Goal: Task Accomplishment & Management: Complete application form

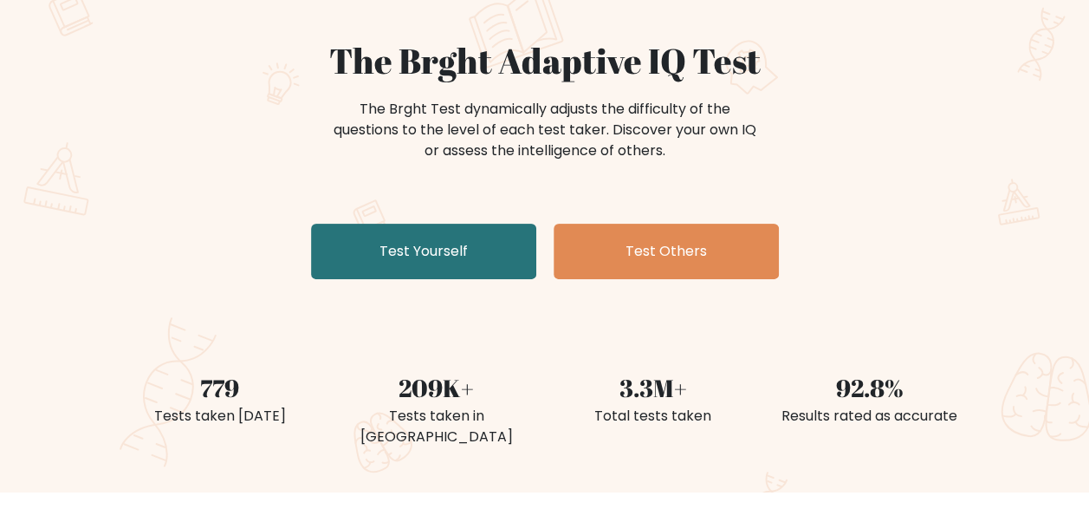
scroll to position [173, 0]
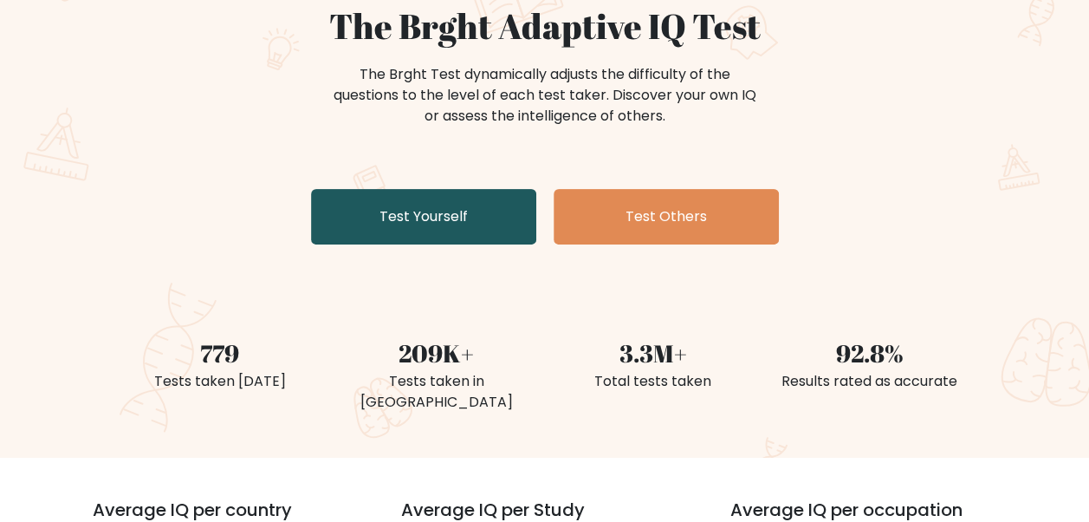
click at [445, 227] on link "Test Yourself" at bounding box center [423, 216] width 225 height 55
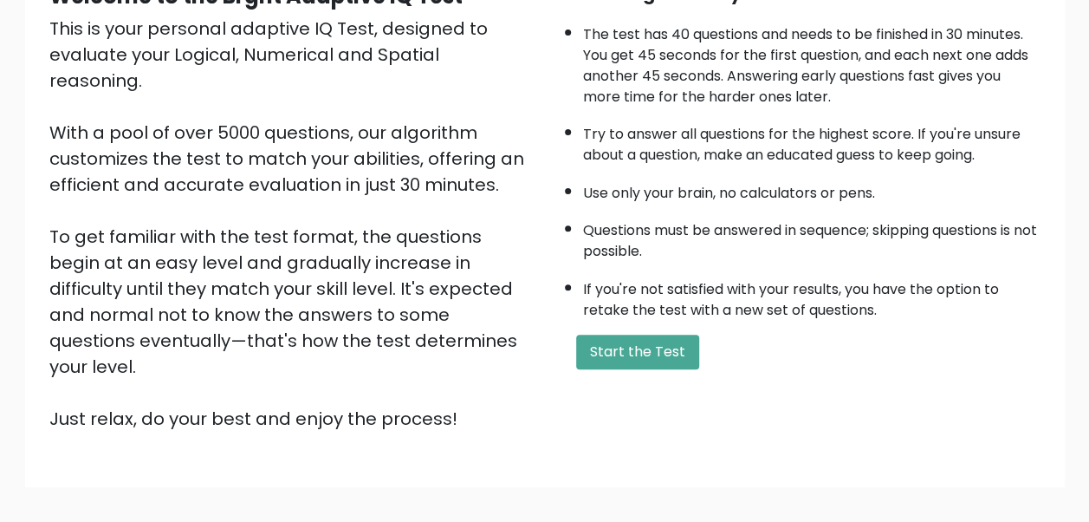
scroll to position [260, 0]
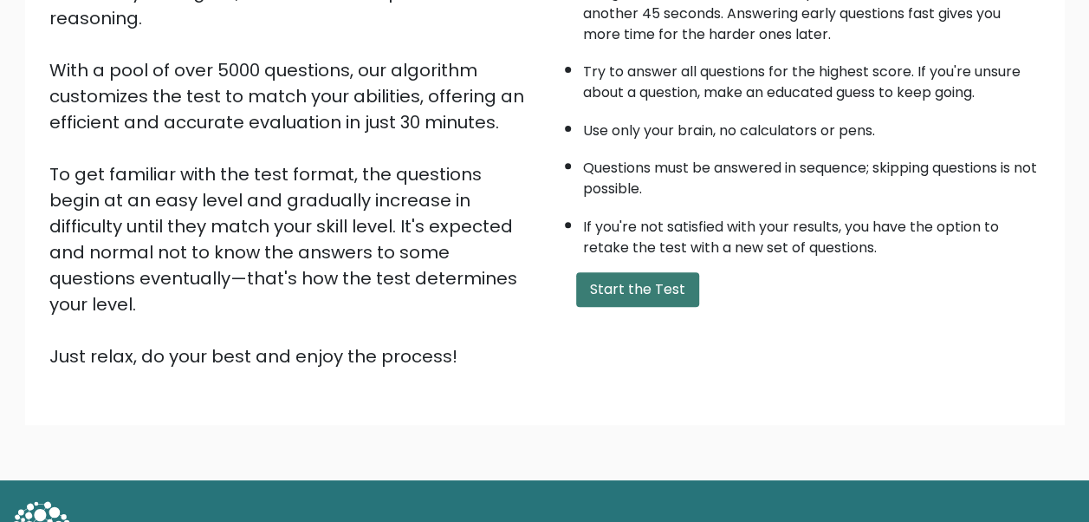
click at [648, 295] on button "Start the Test" at bounding box center [637, 289] width 123 height 35
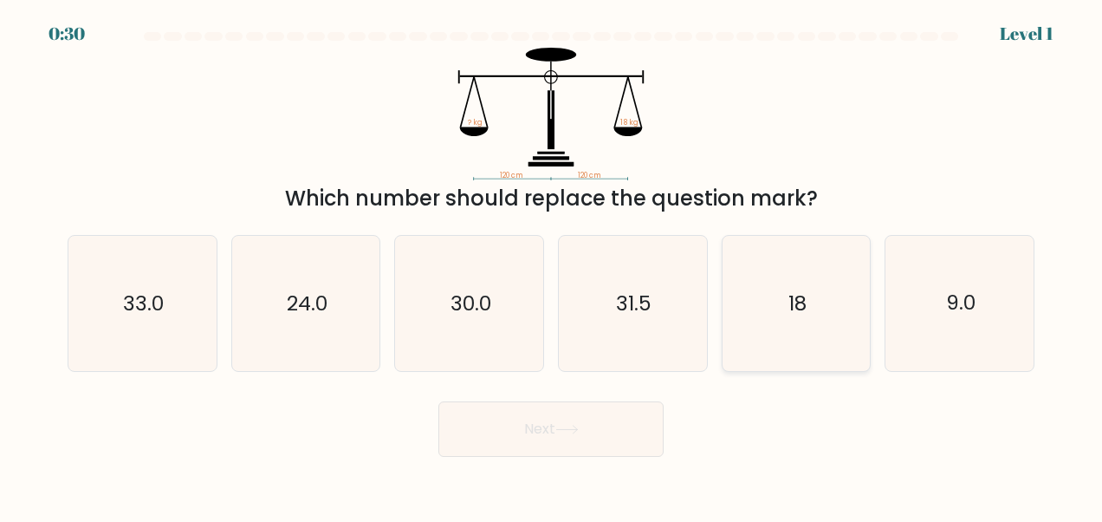
click at [813, 321] on icon "18" at bounding box center [796, 303] width 135 height 135
click at [552, 265] on input "e. 18" at bounding box center [551, 263] width 1 height 4
radio input "true"
click at [571, 436] on button "Next" at bounding box center [550, 428] width 225 height 55
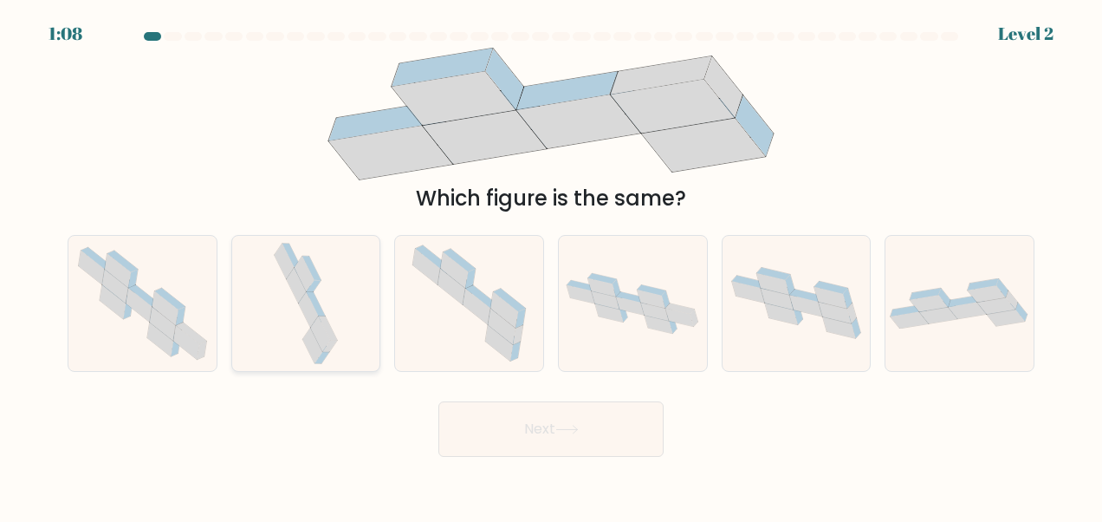
click at [337, 318] on icon at bounding box center [305, 303] width 71 height 135
click at [551, 265] on input "b." at bounding box center [551, 263] width 1 height 4
radio input "true"
click at [567, 418] on button "Next" at bounding box center [550, 428] width 225 height 55
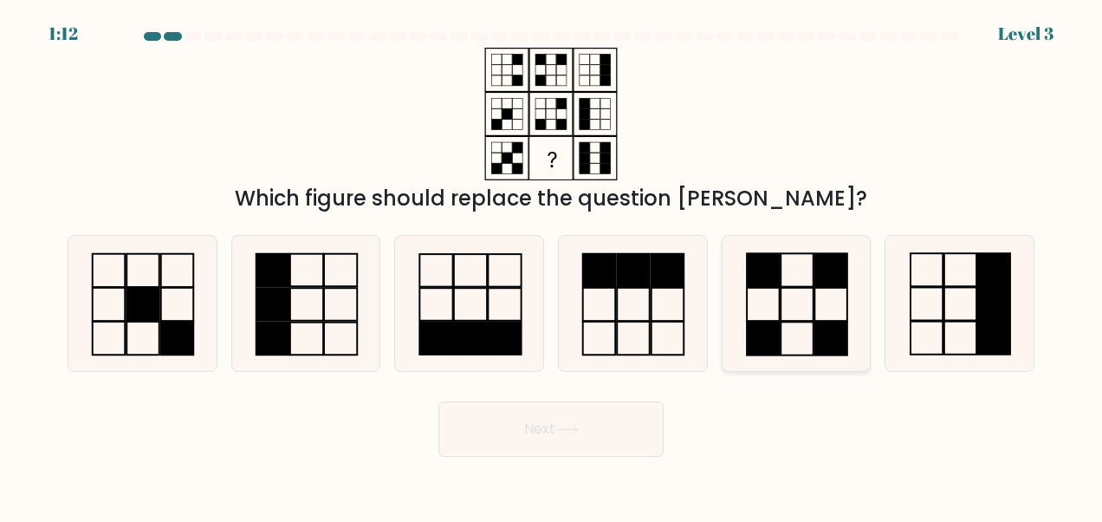
click at [836, 296] on icon at bounding box center [796, 303] width 135 height 135
click at [552, 265] on input "e." at bounding box center [551, 263] width 1 height 4
radio input "true"
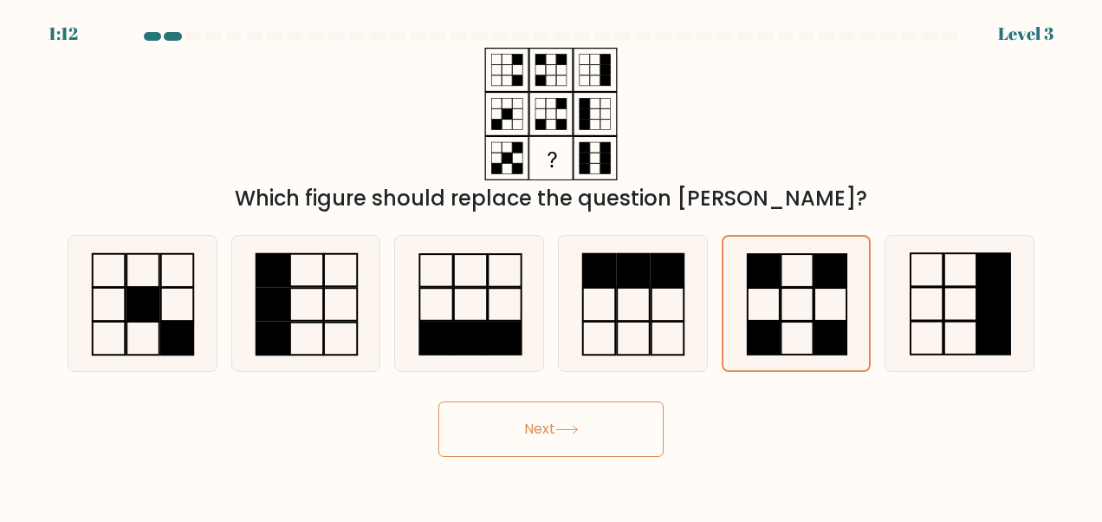
click at [560, 439] on button "Next" at bounding box center [550, 428] width 225 height 55
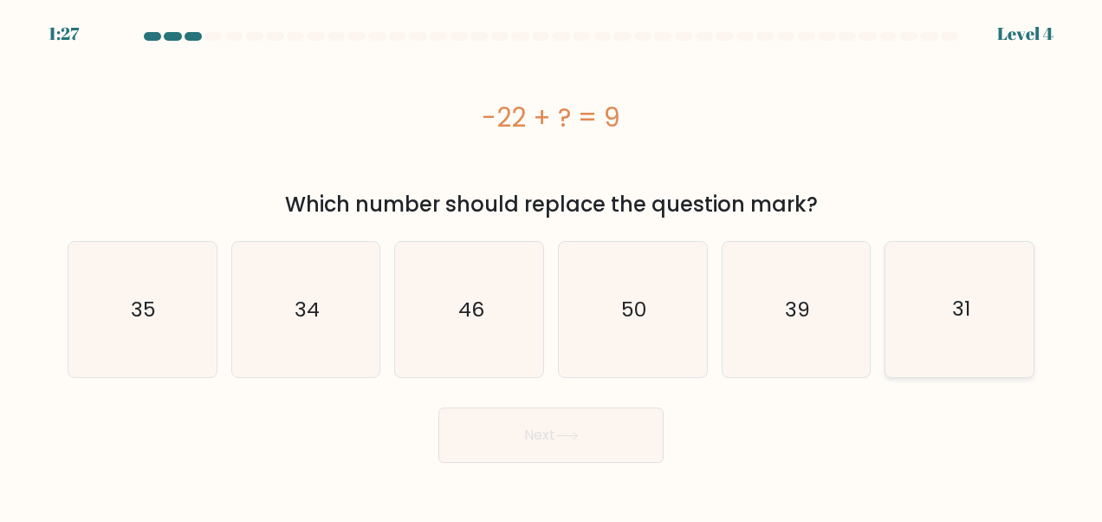
click at [972, 323] on icon "31" at bounding box center [960, 309] width 135 height 135
click at [552, 265] on input "f. 31" at bounding box center [551, 263] width 1 height 4
radio input "true"
click at [605, 442] on button "Next" at bounding box center [550, 434] width 225 height 55
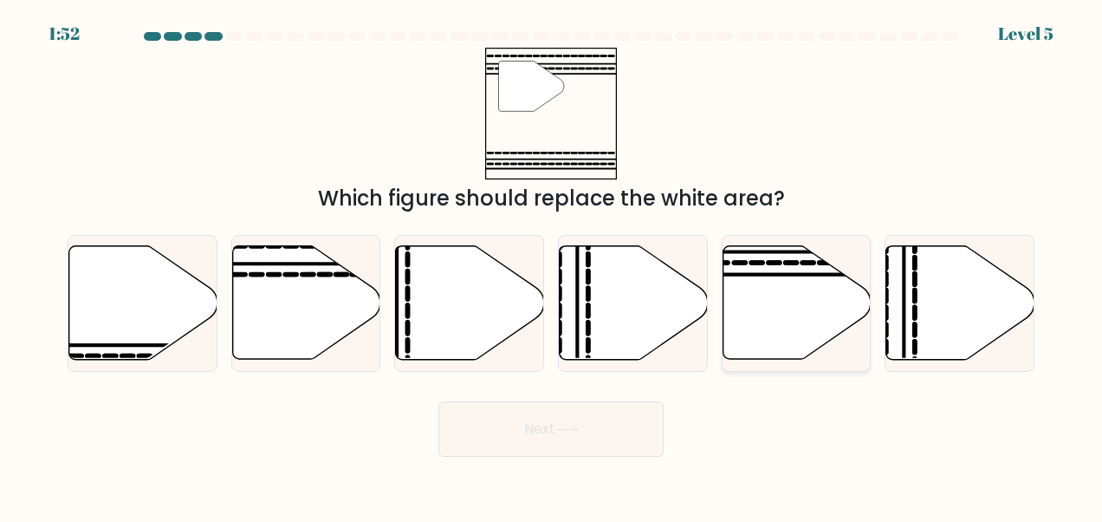
click at [772, 310] on icon at bounding box center [797, 303] width 148 height 114
click at [552, 265] on input "e." at bounding box center [551, 263] width 1 height 4
radio input "true"
click at [572, 426] on icon at bounding box center [566, 430] width 23 height 10
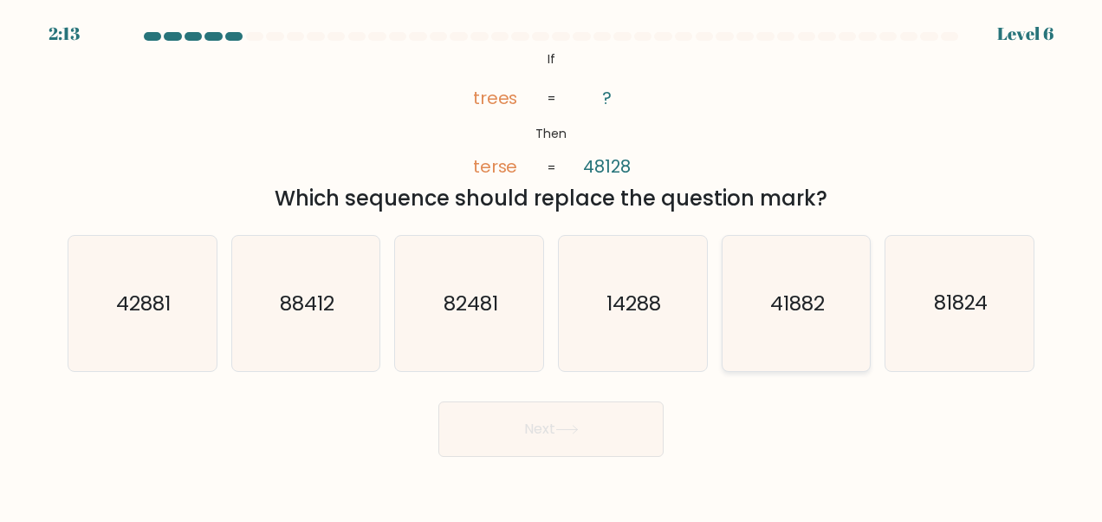
click at [787, 320] on icon "41882" at bounding box center [796, 303] width 135 height 135
click at [552, 265] on input "e. 41882" at bounding box center [551, 263] width 1 height 4
radio input "true"
click at [598, 419] on button "Next" at bounding box center [550, 428] width 225 height 55
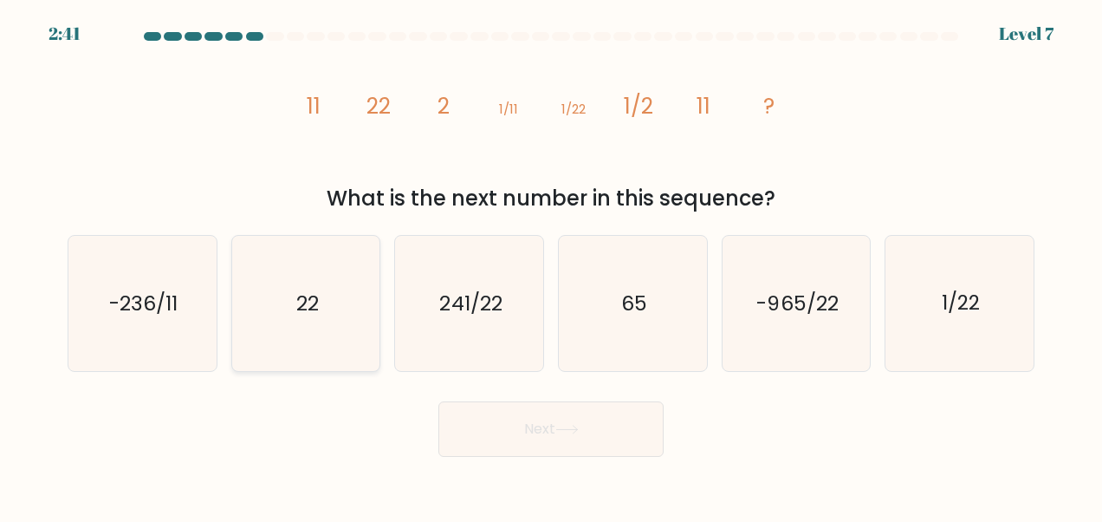
click at [292, 321] on icon "22" at bounding box center [305, 303] width 135 height 135
click at [551, 265] on input "b. 22" at bounding box center [551, 263] width 1 height 4
radio input "true"
click at [511, 412] on button "Next" at bounding box center [550, 428] width 225 height 55
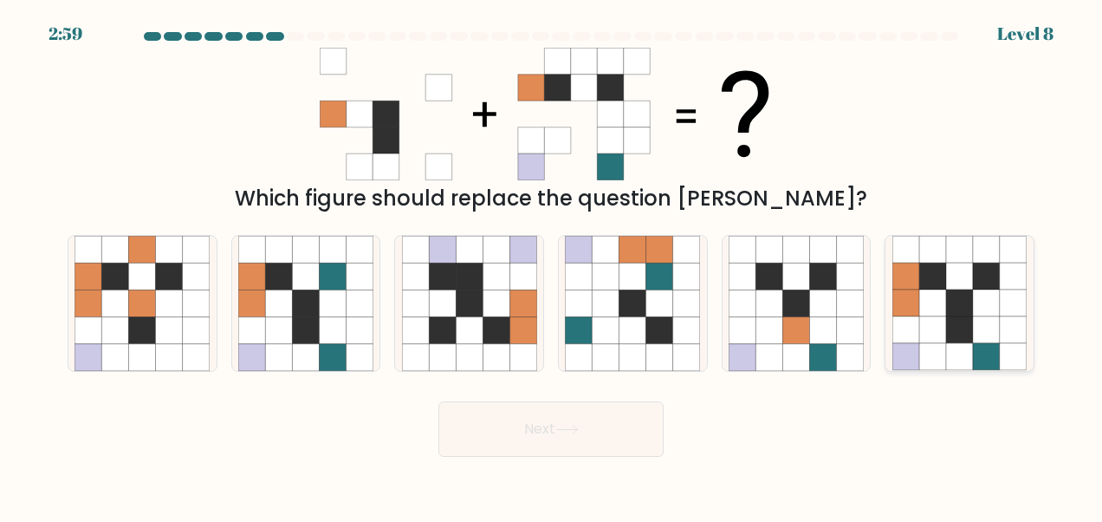
click at [954, 328] on icon at bounding box center [959, 329] width 27 height 27
click at [552, 265] on input "f." at bounding box center [551, 263] width 1 height 4
radio input "true"
click at [549, 433] on button "Next" at bounding box center [550, 428] width 225 height 55
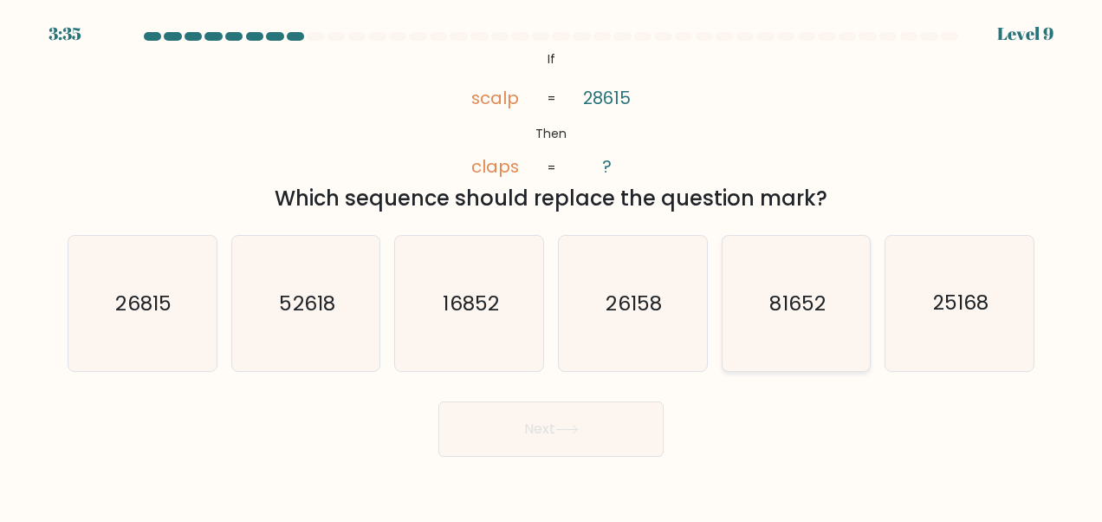
click at [761, 322] on icon "81652" at bounding box center [796, 303] width 135 height 135
click at [552, 265] on input "e. 81652" at bounding box center [551, 263] width 1 height 4
radio input "true"
click at [544, 419] on button "Next" at bounding box center [550, 428] width 225 height 55
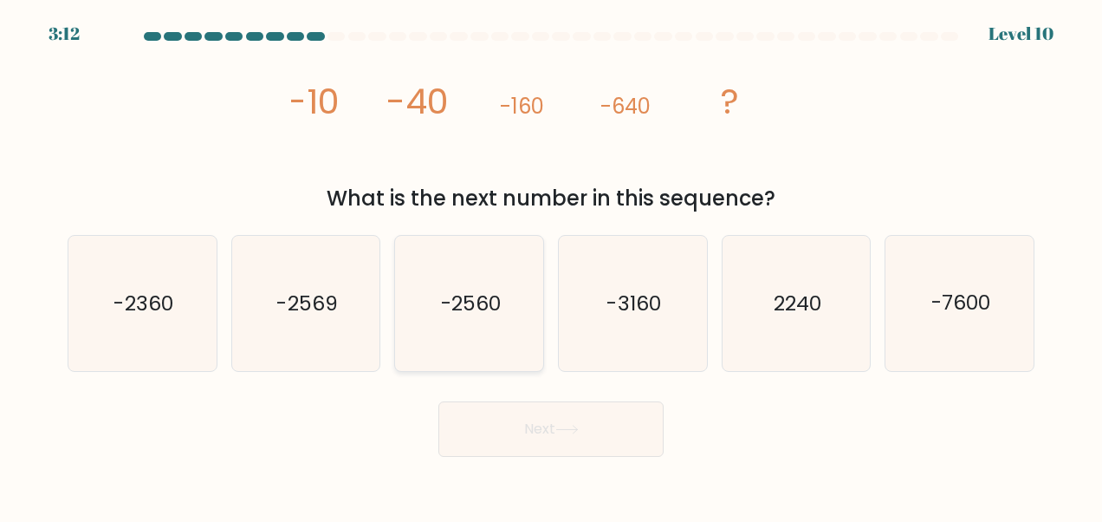
click at [476, 338] on icon "-2560" at bounding box center [469, 303] width 135 height 135
click at [551, 265] on input "c. -2560" at bounding box center [551, 263] width 1 height 4
radio input "true"
click at [515, 426] on button "Next" at bounding box center [550, 428] width 225 height 55
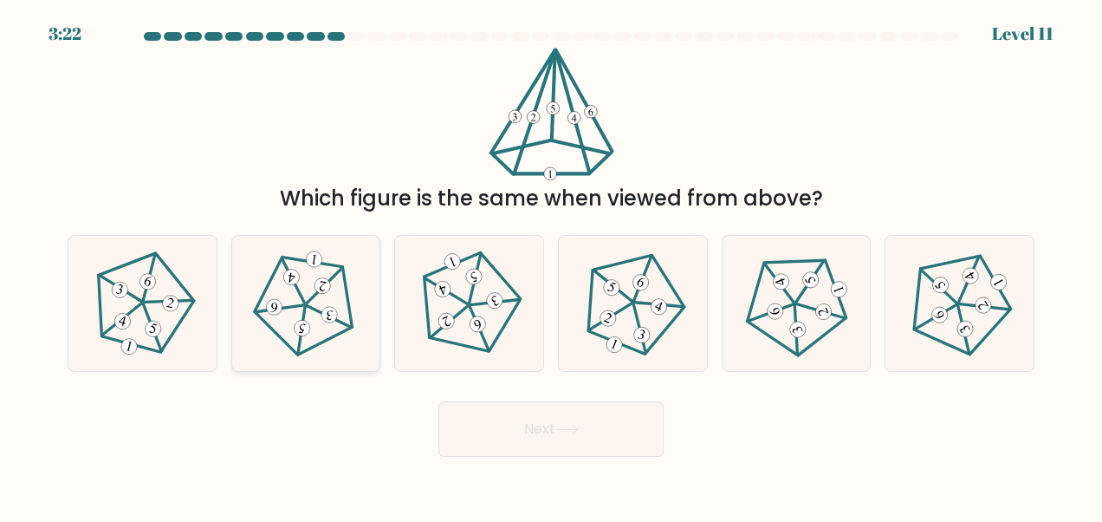
click at [329, 291] on icon at bounding box center [306, 304] width 108 height 108
click at [551, 265] on input "b." at bounding box center [551, 263] width 1 height 4
radio input "true"
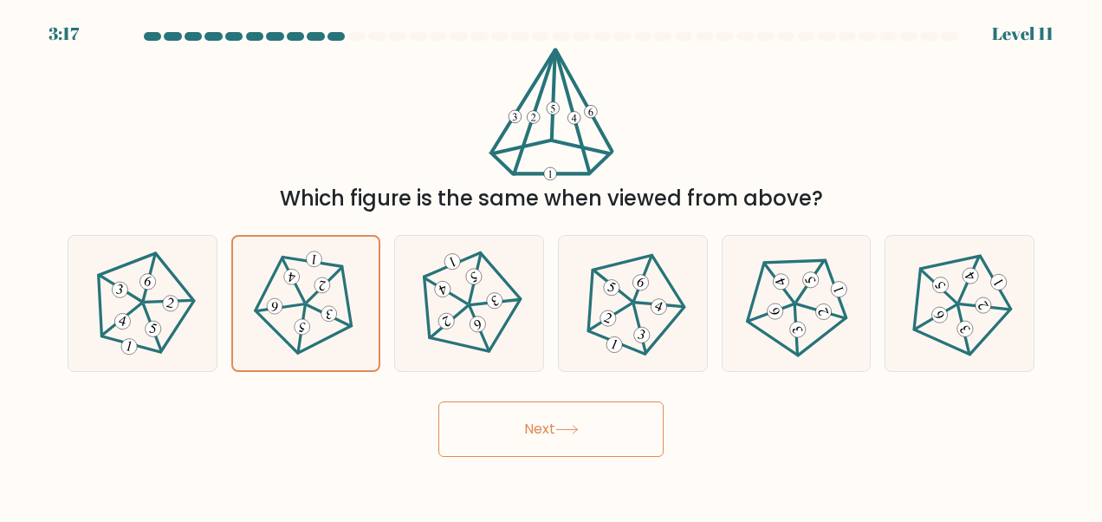
click at [527, 427] on button "Next" at bounding box center [550, 428] width 225 height 55
click at [584, 442] on button "Next" at bounding box center [550, 428] width 225 height 55
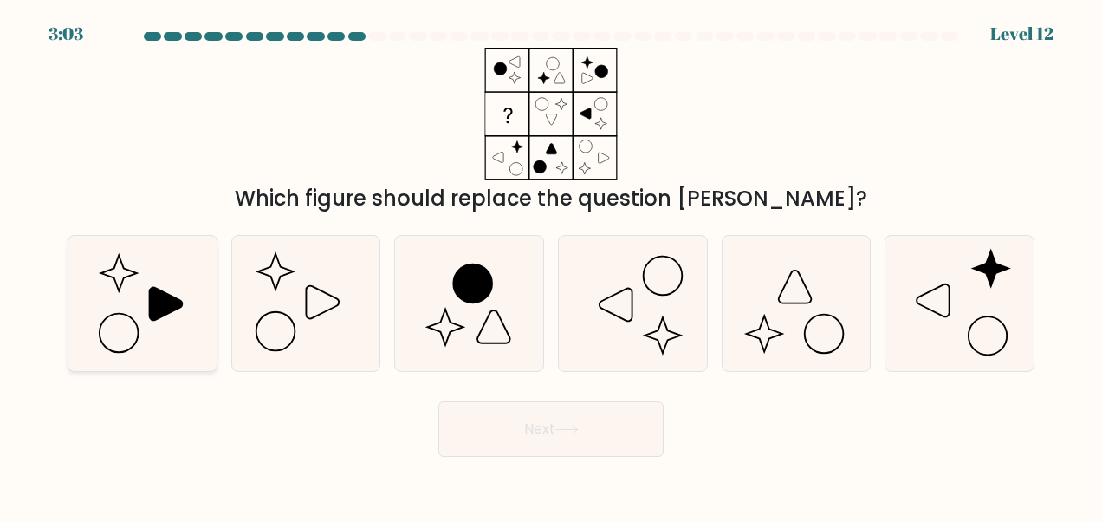
click at [116, 327] on icon at bounding box center [142, 303] width 135 height 135
click at [551, 265] on input "a." at bounding box center [551, 263] width 1 height 4
radio input "true"
click at [552, 435] on button "Next" at bounding box center [550, 428] width 225 height 55
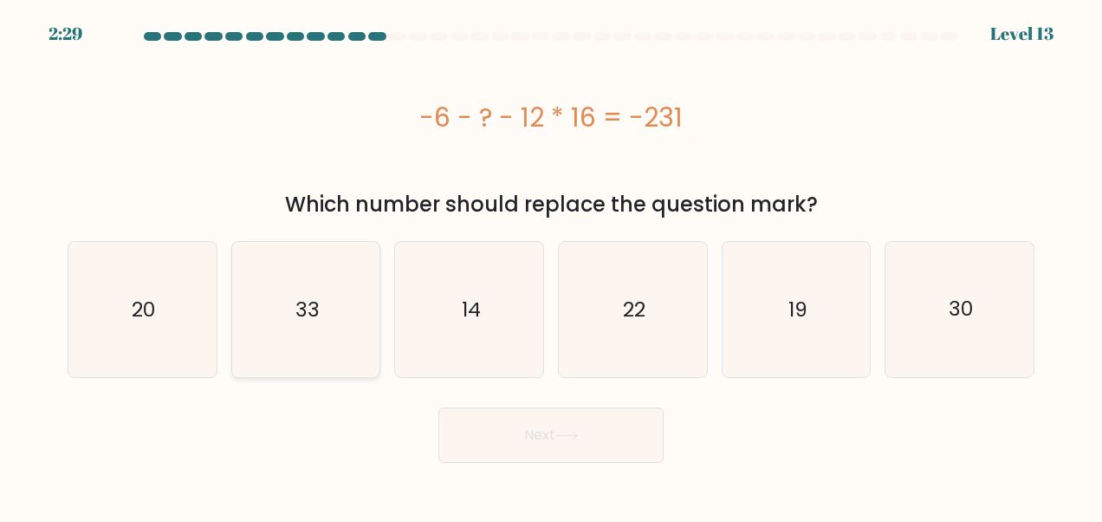
click at [294, 329] on icon "33" at bounding box center [305, 309] width 135 height 135
click at [551, 265] on input "b. 33" at bounding box center [551, 263] width 1 height 4
radio input "true"
click at [507, 448] on button "Next" at bounding box center [550, 434] width 225 height 55
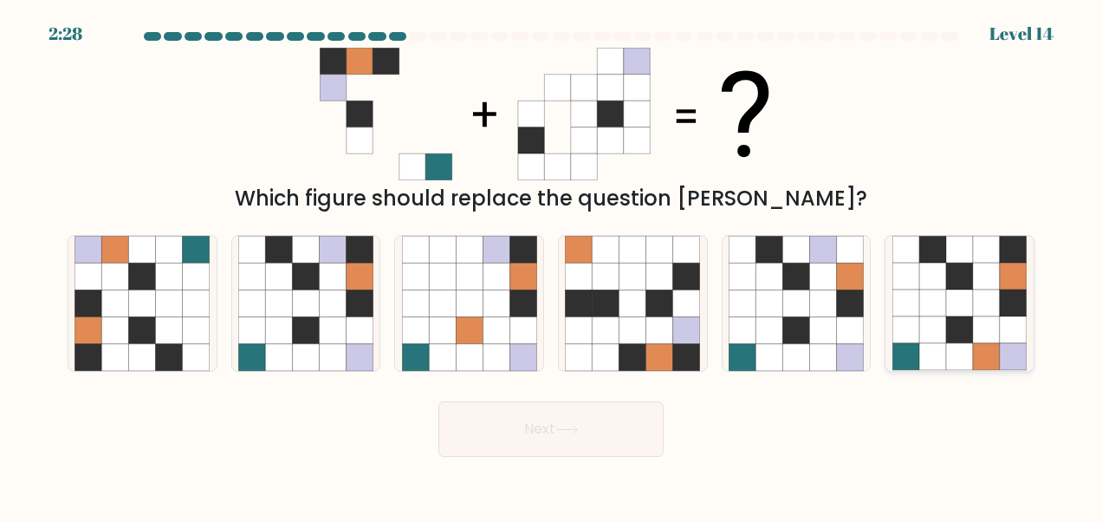
click at [979, 326] on icon at bounding box center [986, 329] width 27 height 27
click at [552, 265] on input "f." at bounding box center [551, 263] width 1 height 4
radio input "true"
click at [1009, 328] on icon at bounding box center [1013, 329] width 27 height 27
click at [552, 265] on input "f." at bounding box center [551, 263] width 1 height 4
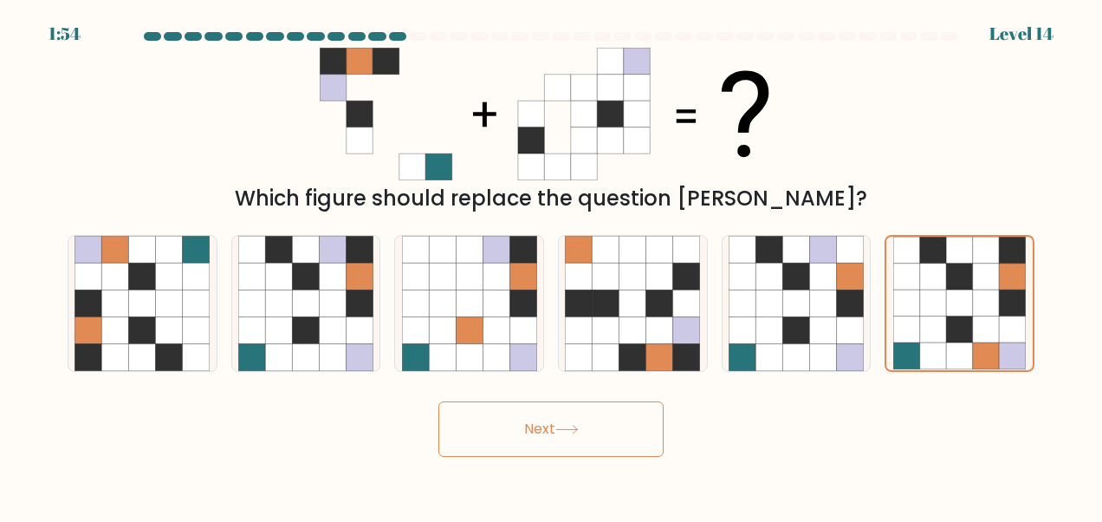
click at [622, 424] on button "Next" at bounding box center [550, 428] width 225 height 55
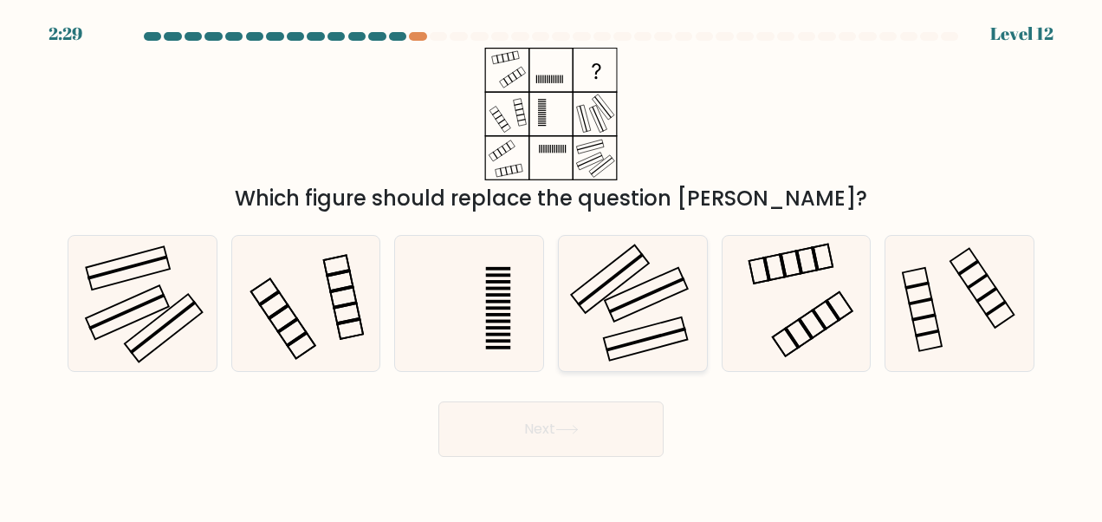
click at [672, 312] on icon at bounding box center [632, 303] width 135 height 135
click at [552, 265] on input "d." at bounding box center [551, 263] width 1 height 4
radio input "true"
click at [151, 279] on icon at bounding box center [142, 303] width 135 height 135
click at [551, 265] on input "a." at bounding box center [551, 263] width 1 height 4
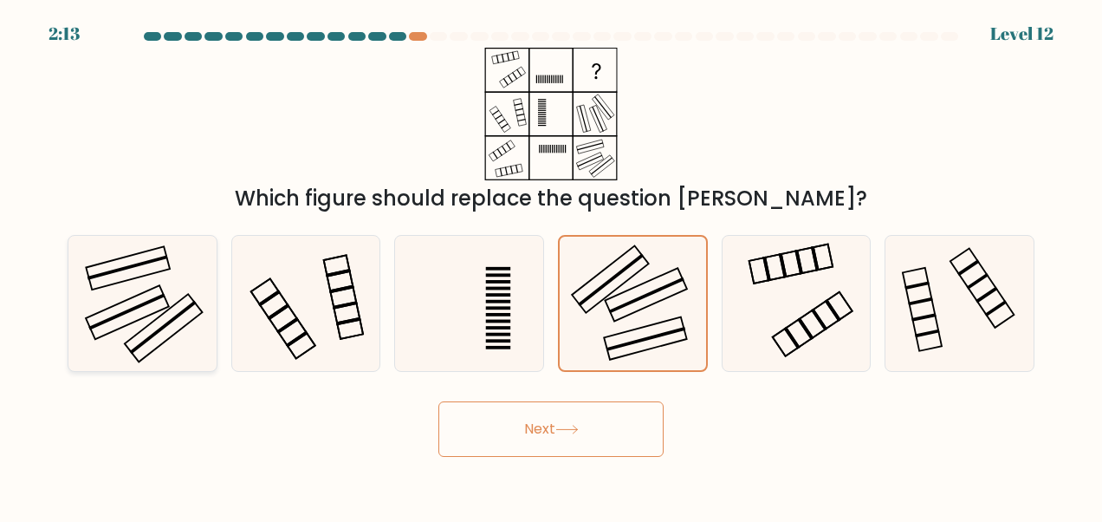
radio input "true"
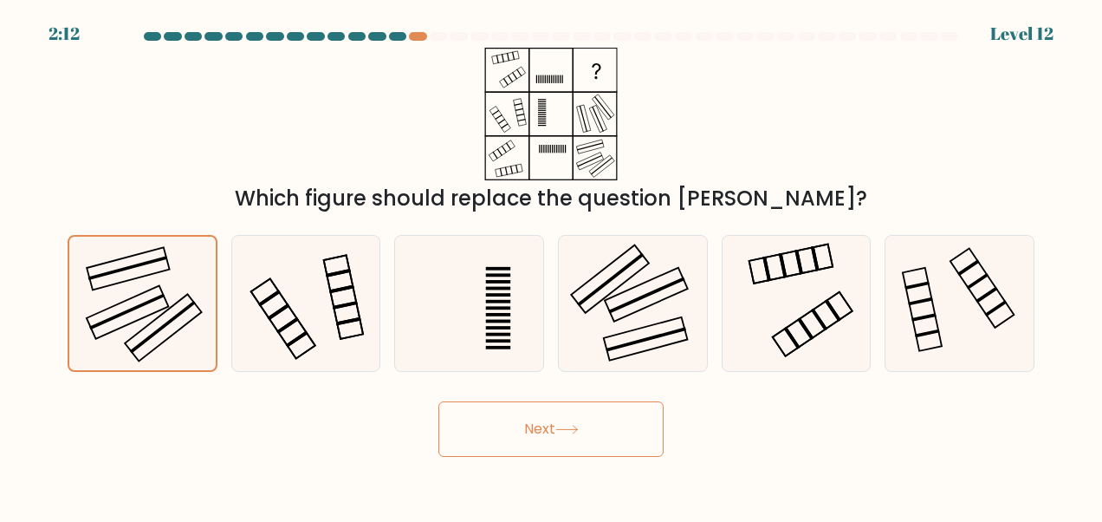
click at [538, 432] on button "Next" at bounding box center [550, 428] width 225 height 55
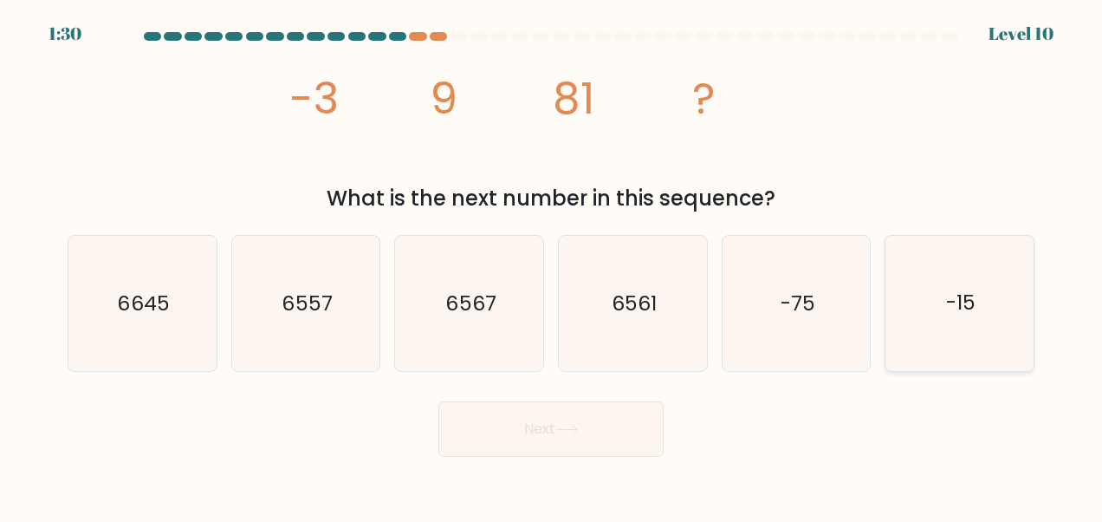
click at [946, 335] on icon "-15" at bounding box center [960, 303] width 135 height 135
click at [552, 265] on input "f. -15" at bounding box center [551, 263] width 1 height 4
radio input "true"
click at [808, 350] on icon "-75" at bounding box center [796, 303] width 135 height 135
click at [552, 265] on input "e. -75" at bounding box center [551, 263] width 1 height 4
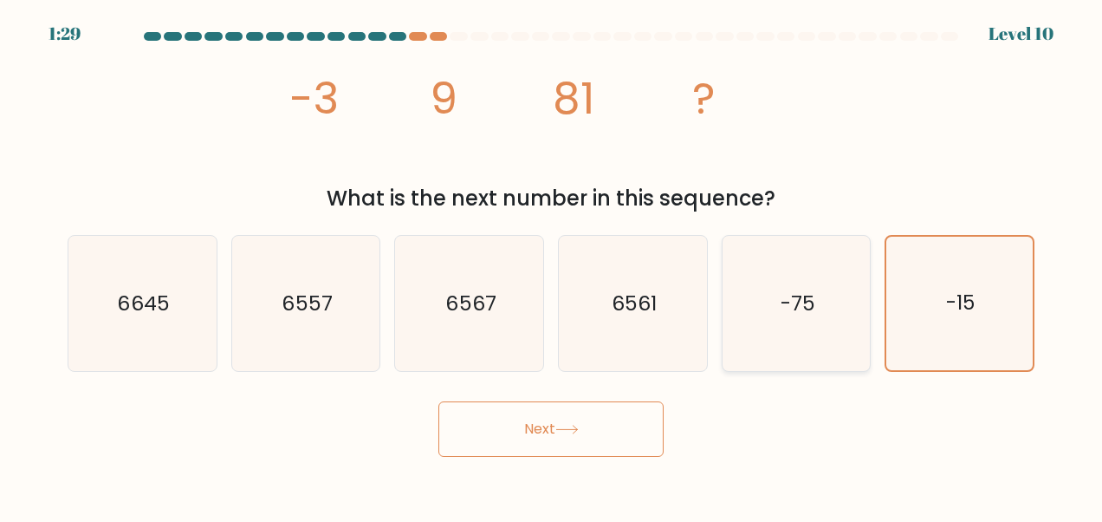
radio input "true"
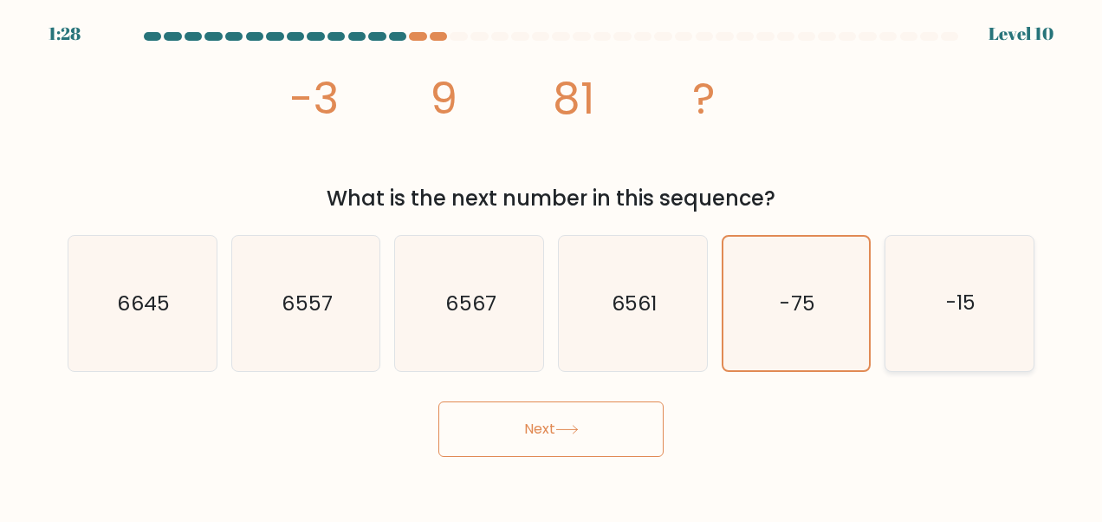
click at [967, 298] on text "-15" at bounding box center [960, 303] width 29 height 28
click at [552, 265] on input "f. -15" at bounding box center [551, 263] width 1 height 4
radio input "true"
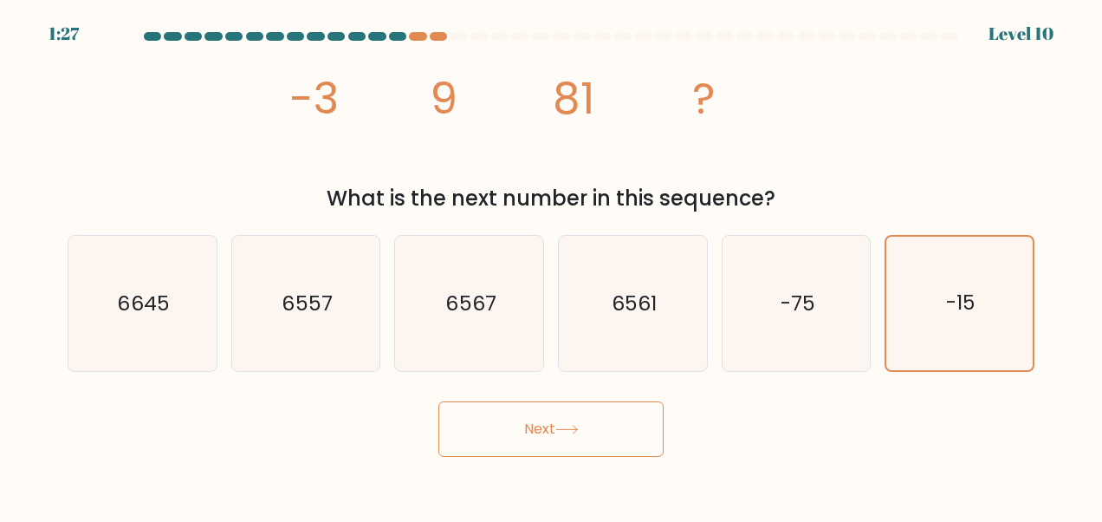
click at [555, 426] on button "Next" at bounding box center [550, 428] width 225 height 55
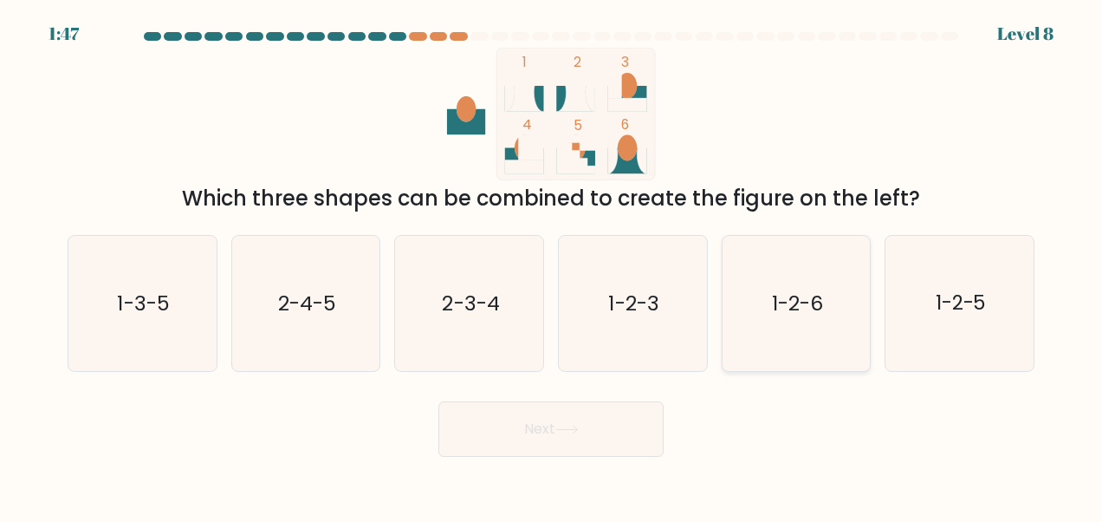
click at [777, 327] on icon "1-2-6" at bounding box center [796, 303] width 135 height 135
click at [552, 265] on input "e. 1-2-6" at bounding box center [551, 263] width 1 height 4
radio input "true"
click at [545, 433] on button "Next" at bounding box center [550, 428] width 225 height 55
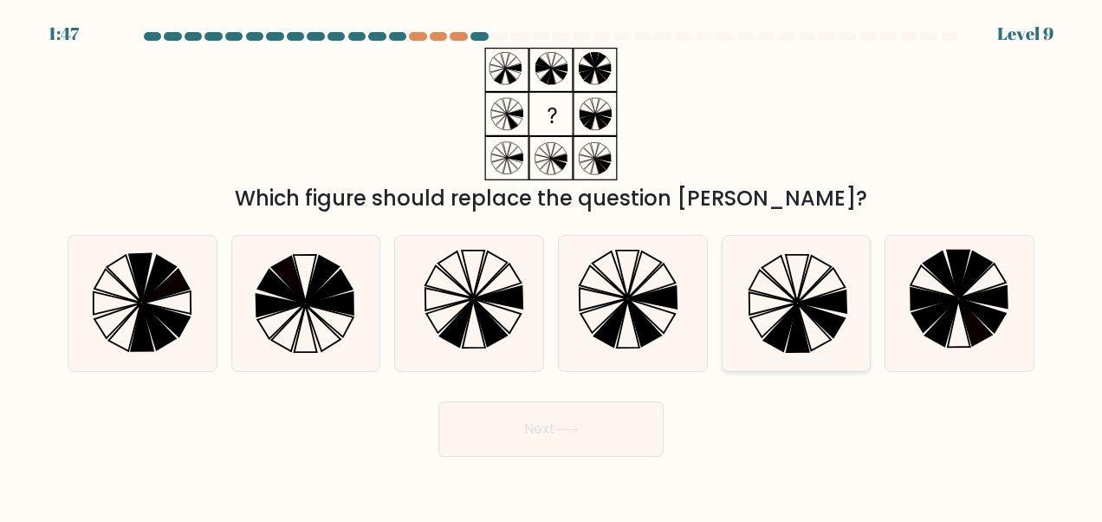
click at [790, 323] on icon at bounding box center [779, 327] width 33 height 47
click at [552, 265] on input "e." at bounding box center [551, 263] width 1 height 4
radio input "true"
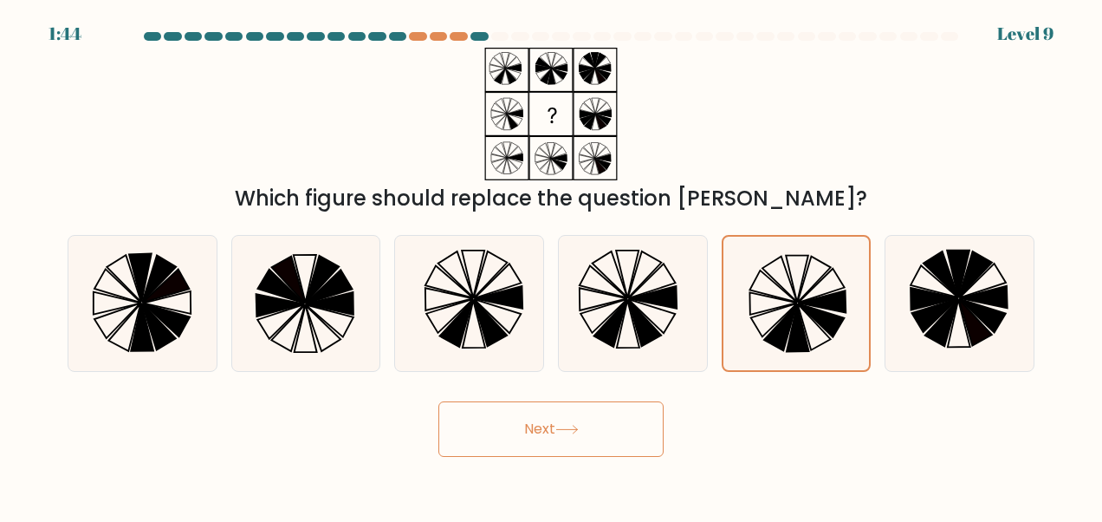
click at [534, 428] on button "Next" at bounding box center [550, 428] width 225 height 55
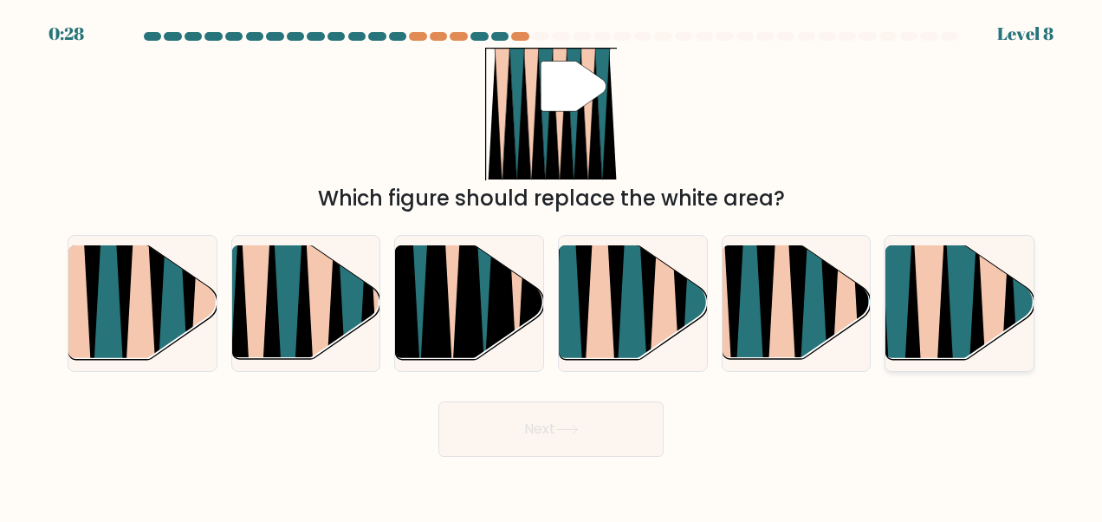
click at [950, 314] on icon at bounding box center [961, 365] width 34 height 296
click at [552, 265] on input "f." at bounding box center [551, 263] width 1 height 4
radio input "true"
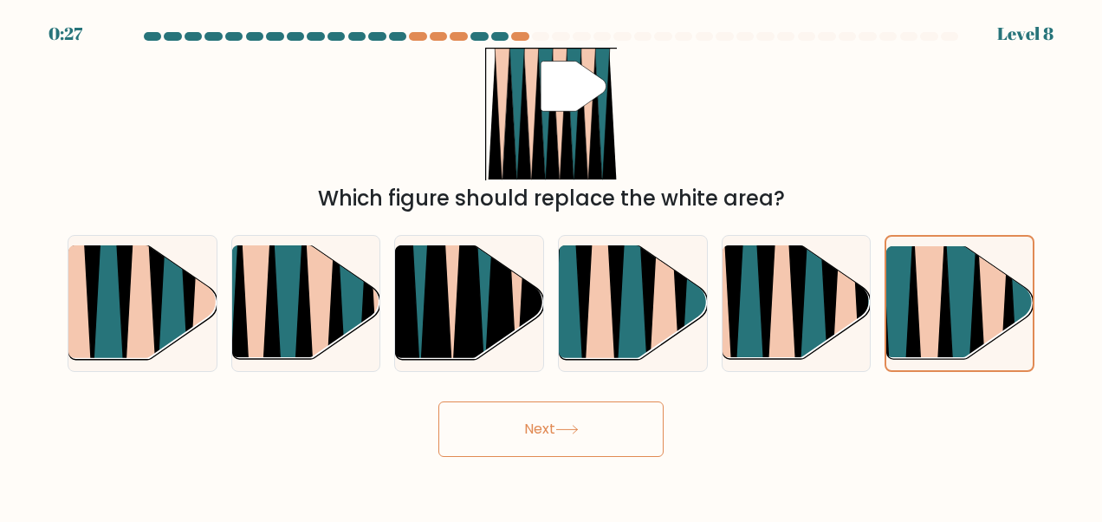
click at [601, 432] on button "Next" at bounding box center [550, 428] width 225 height 55
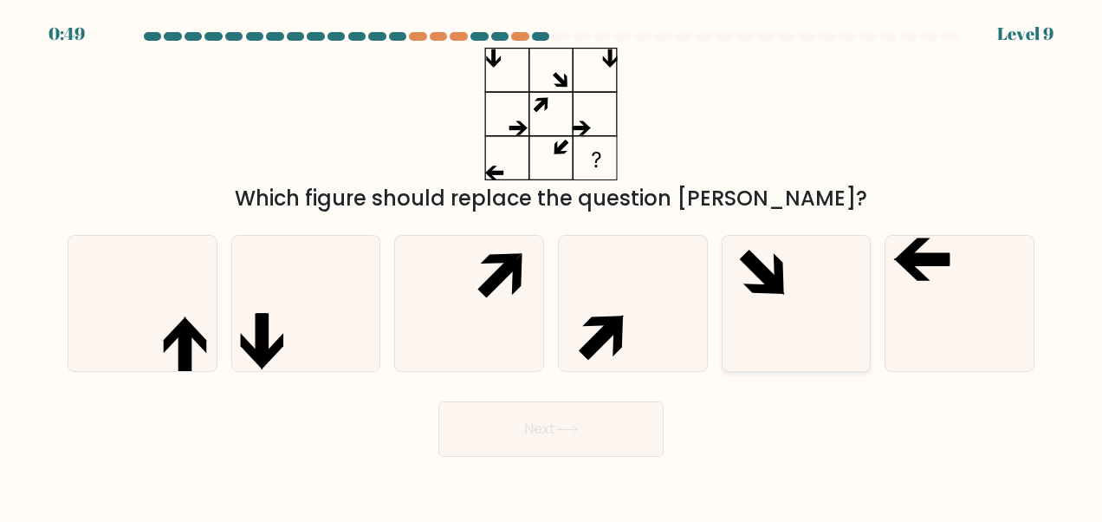
click at [743, 282] on icon at bounding box center [796, 303] width 135 height 135
click at [552, 265] on input "e." at bounding box center [551, 263] width 1 height 4
radio input "true"
click at [534, 425] on button "Next" at bounding box center [550, 428] width 225 height 55
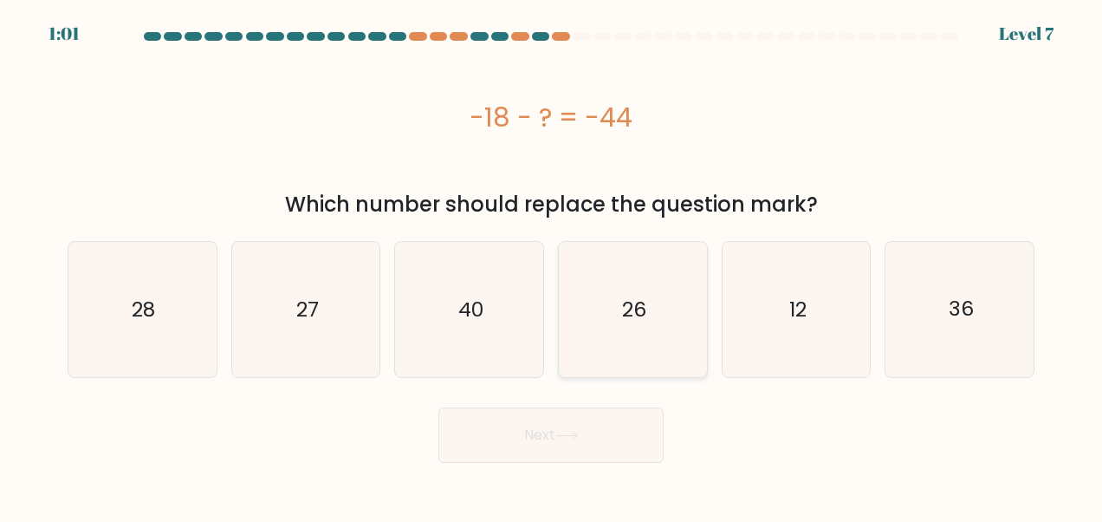
click at [656, 305] on icon "26" at bounding box center [632, 309] width 135 height 135
click at [552, 265] on input "d. 26" at bounding box center [551, 263] width 1 height 4
radio input "true"
click at [598, 440] on button "Next" at bounding box center [550, 434] width 225 height 55
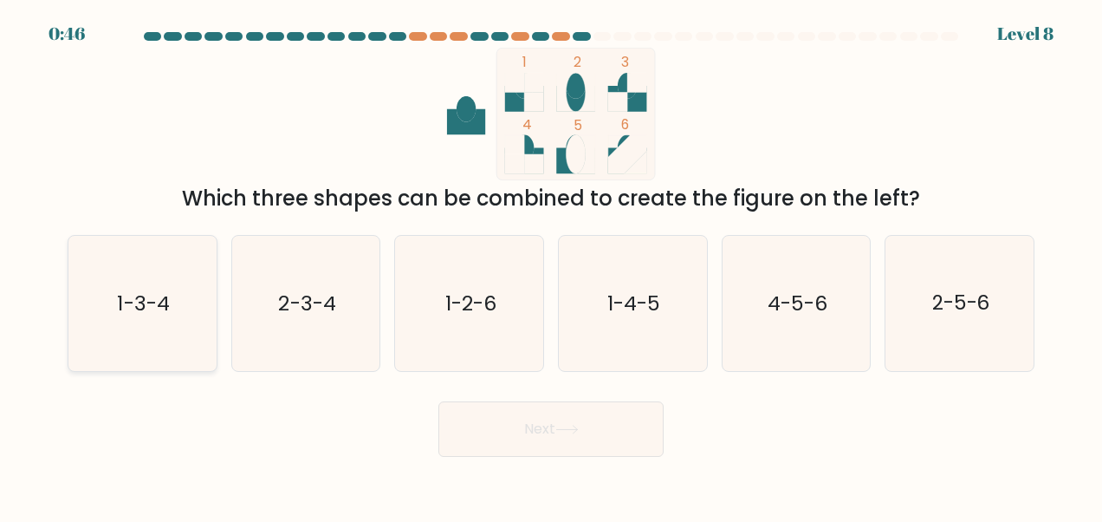
click at [133, 315] on text "1-3-4" at bounding box center [144, 303] width 52 height 28
click at [551, 265] on input "a. 1-3-4" at bounding box center [551, 263] width 1 height 4
radio input "true"
click at [570, 420] on button "Next" at bounding box center [550, 428] width 225 height 55
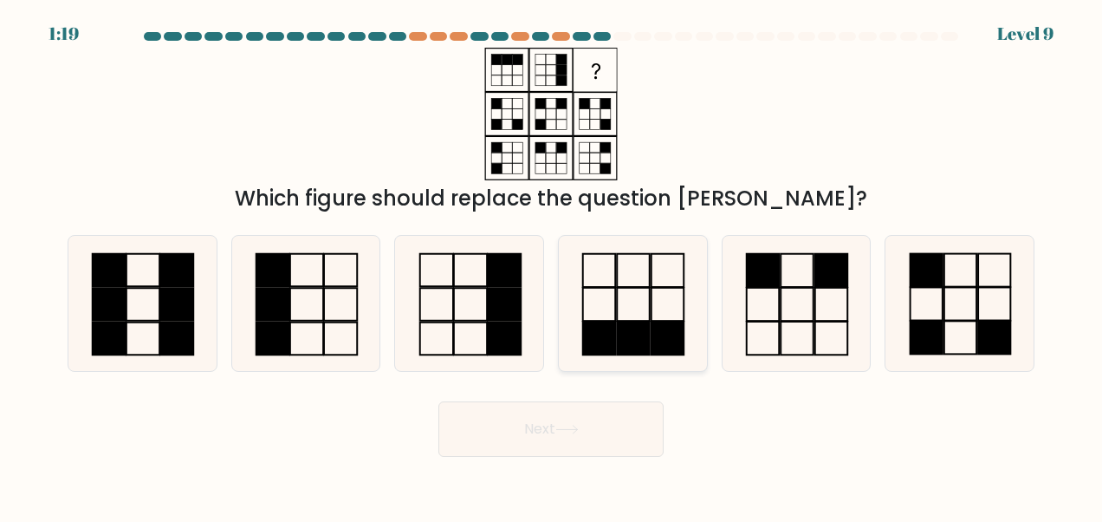
click at [645, 335] on rect at bounding box center [634, 337] width 32 height 33
click at [552, 265] on input "d." at bounding box center [551, 263] width 1 height 4
radio input "true"
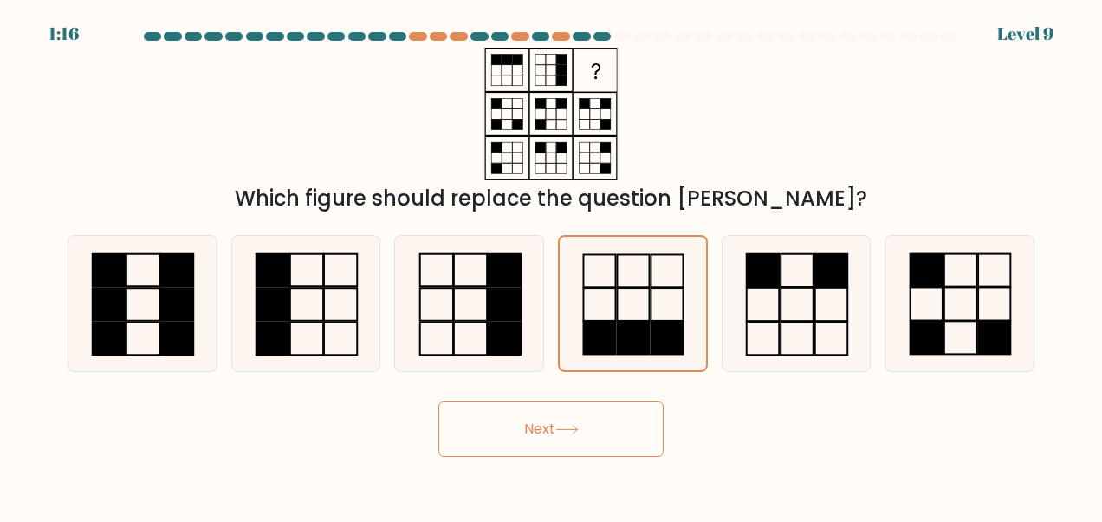
click at [511, 445] on button "Next" at bounding box center [550, 428] width 225 height 55
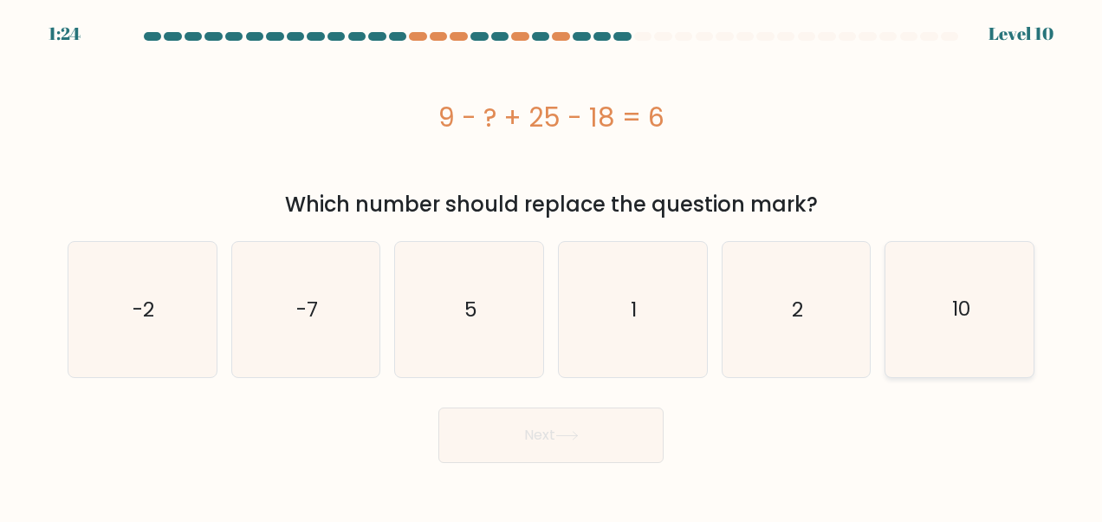
click at [969, 314] on text "10" at bounding box center [961, 309] width 18 height 28
click at [552, 265] on input "f. 10" at bounding box center [551, 263] width 1 height 4
radio input "true"
click at [569, 438] on icon at bounding box center [566, 436] width 23 height 10
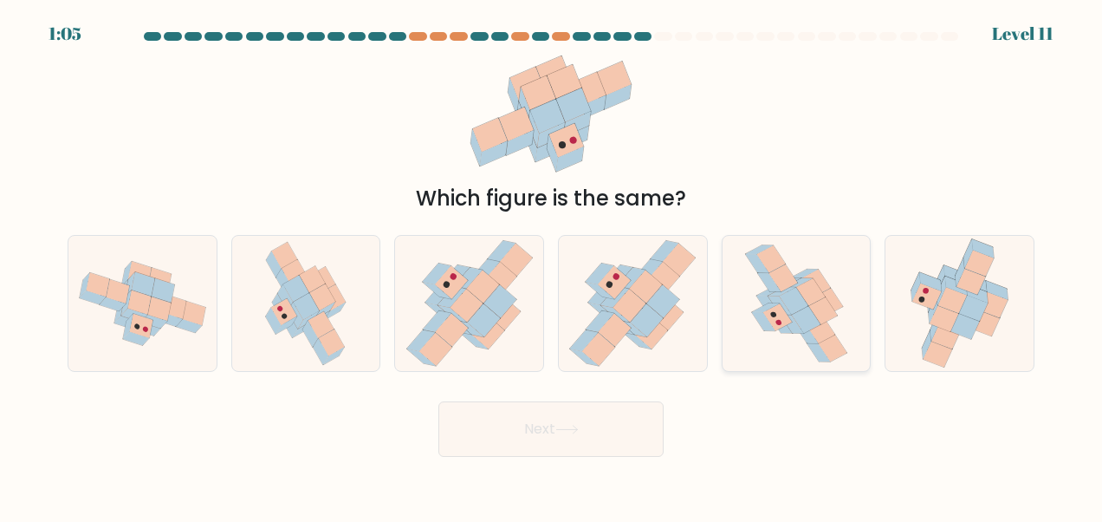
click at [805, 338] on icon at bounding box center [806, 333] width 23 height 19
click at [552, 265] on input "e." at bounding box center [551, 263] width 1 height 4
radio input "true"
click at [550, 425] on button "Next" at bounding box center [550, 428] width 225 height 55
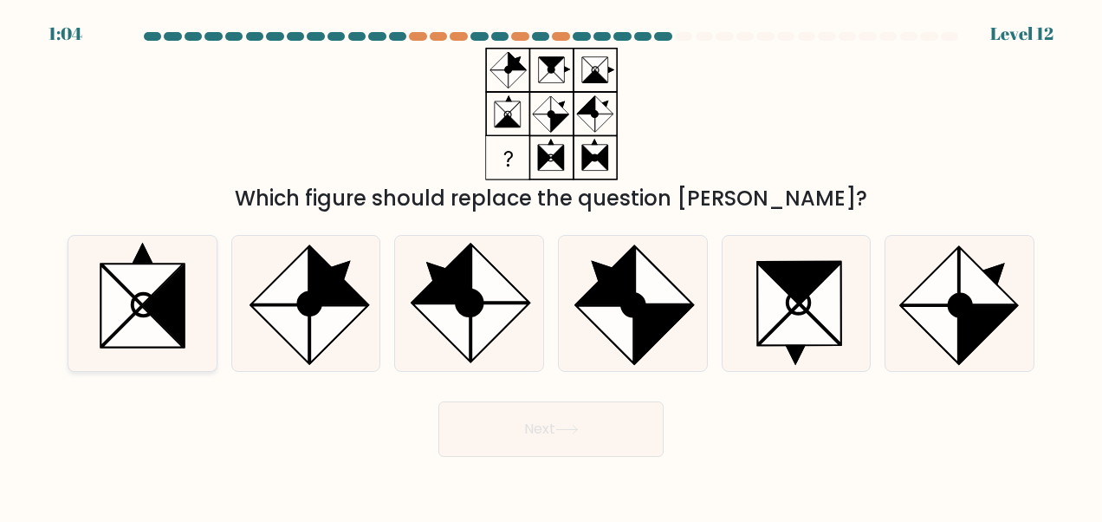
click at [158, 293] on icon at bounding box center [164, 305] width 41 height 81
click at [551, 265] on input "a." at bounding box center [551, 263] width 1 height 4
radio input "true"
click at [543, 442] on button "Next" at bounding box center [550, 428] width 225 height 55
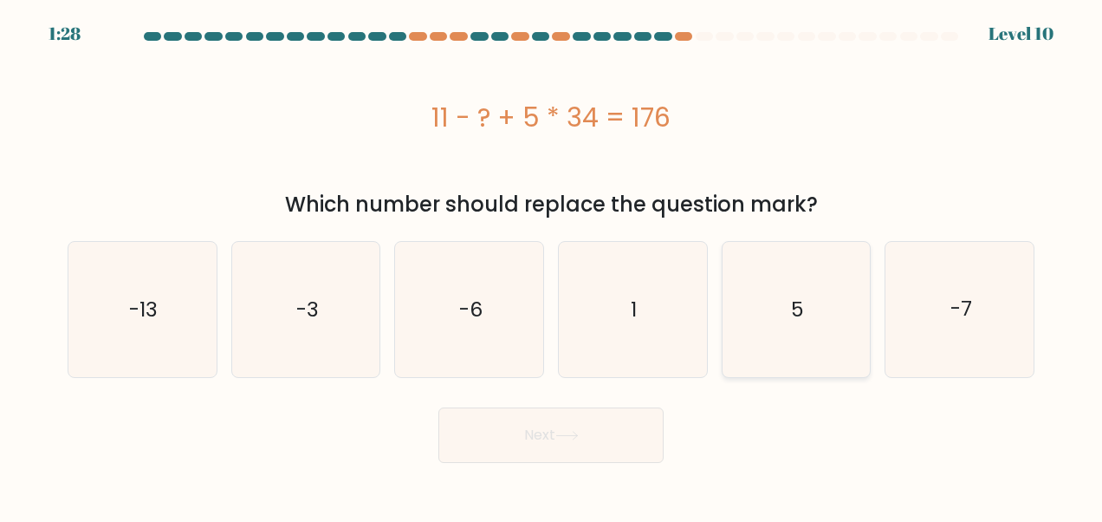
click at [815, 348] on icon "5" at bounding box center [796, 309] width 135 height 135
click at [552, 265] on input "e. 5" at bounding box center [551, 263] width 1 height 4
radio input "true"
click at [576, 443] on button "Next" at bounding box center [550, 434] width 225 height 55
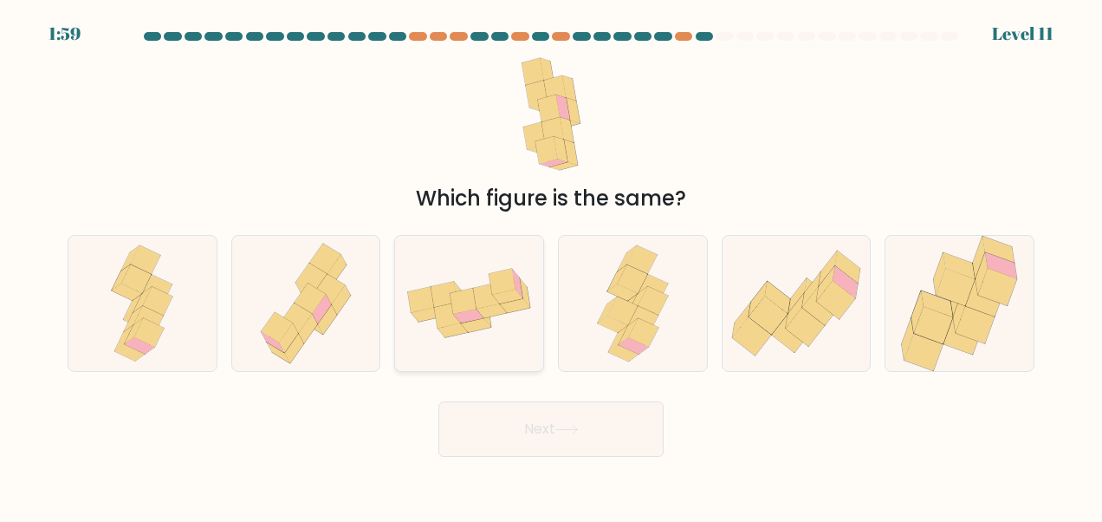
click at [453, 312] on icon at bounding box center [464, 302] width 26 height 26
click at [551, 265] on input "c." at bounding box center [551, 263] width 1 height 4
radio input "true"
click at [535, 425] on button "Next" at bounding box center [550, 428] width 225 height 55
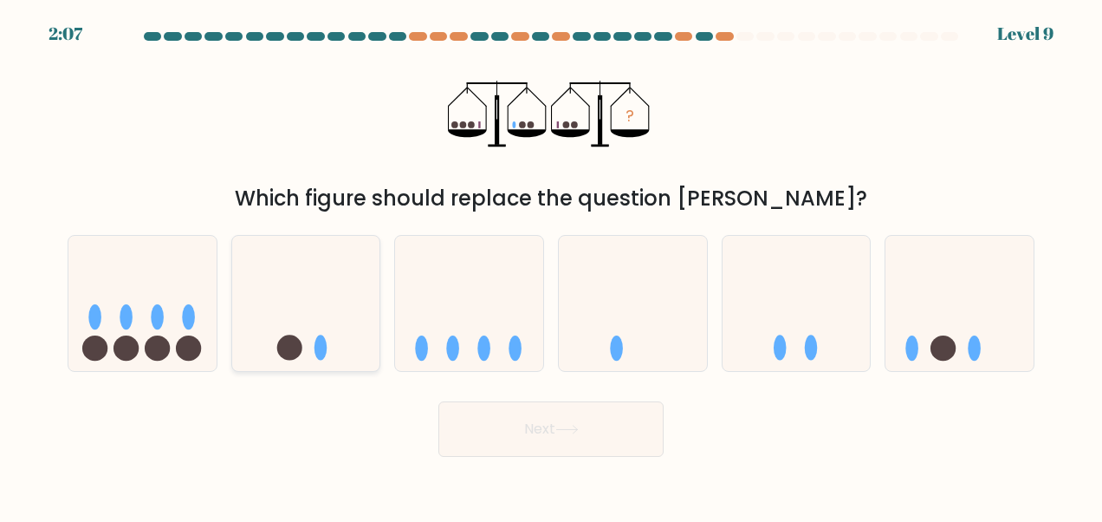
click at [360, 334] on icon at bounding box center [306, 303] width 148 height 122
click at [551, 265] on input "b." at bounding box center [551, 263] width 1 height 4
radio input "true"
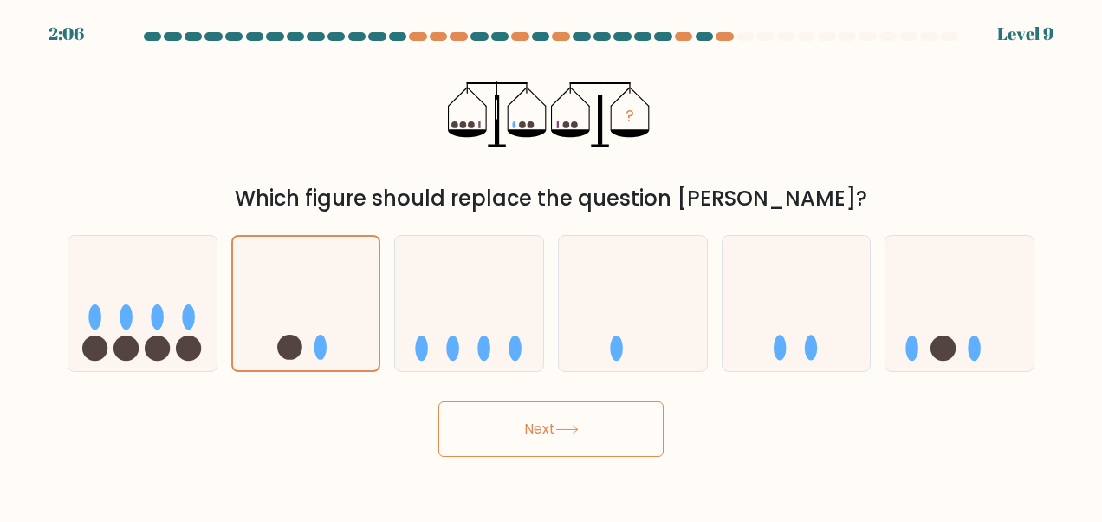
click at [595, 432] on button "Next" at bounding box center [550, 428] width 225 height 55
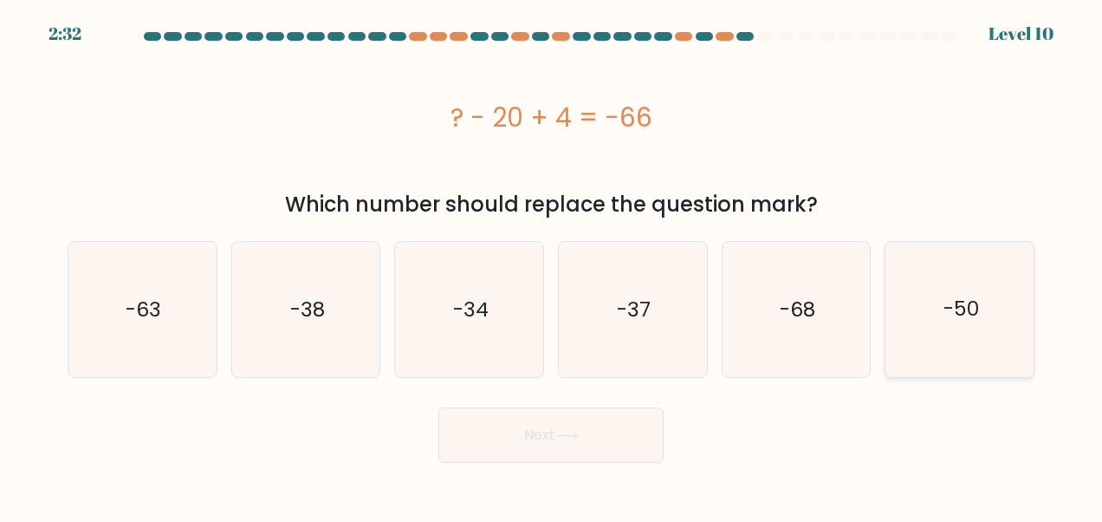
drag, startPoint x: 964, startPoint y: 297, endPoint x: 914, endPoint y: 328, distance: 58.7
click at [964, 298] on text "-50" at bounding box center [962, 309] width 36 height 28
click at [552, 265] on input "f. -50" at bounding box center [551, 263] width 1 height 4
radio input "true"
click at [560, 438] on icon at bounding box center [566, 436] width 23 height 10
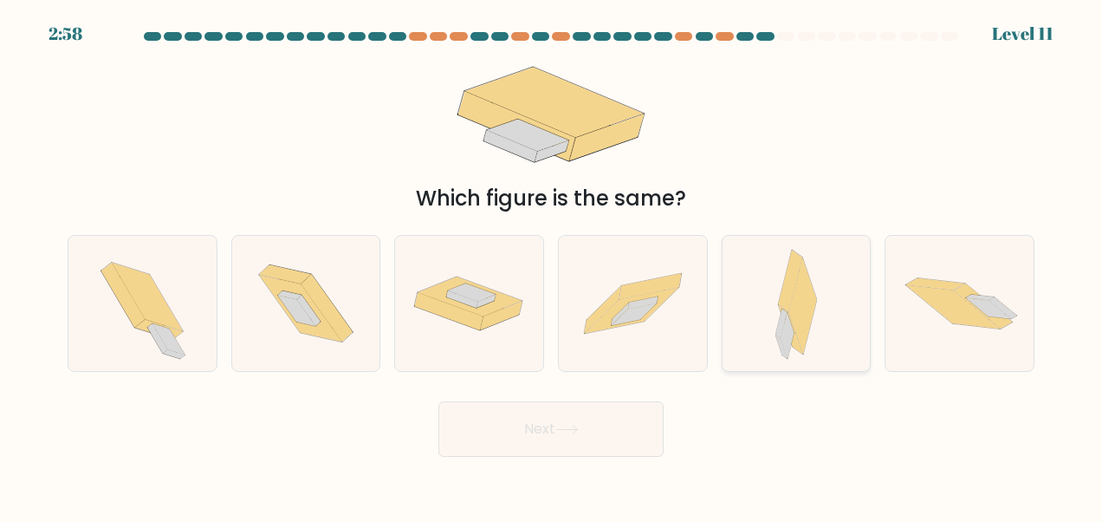
click at [839, 286] on div at bounding box center [797, 303] width 150 height 137
click at [552, 265] on input "e." at bounding box center [551, 263] width 1 height 4
radio input "true"
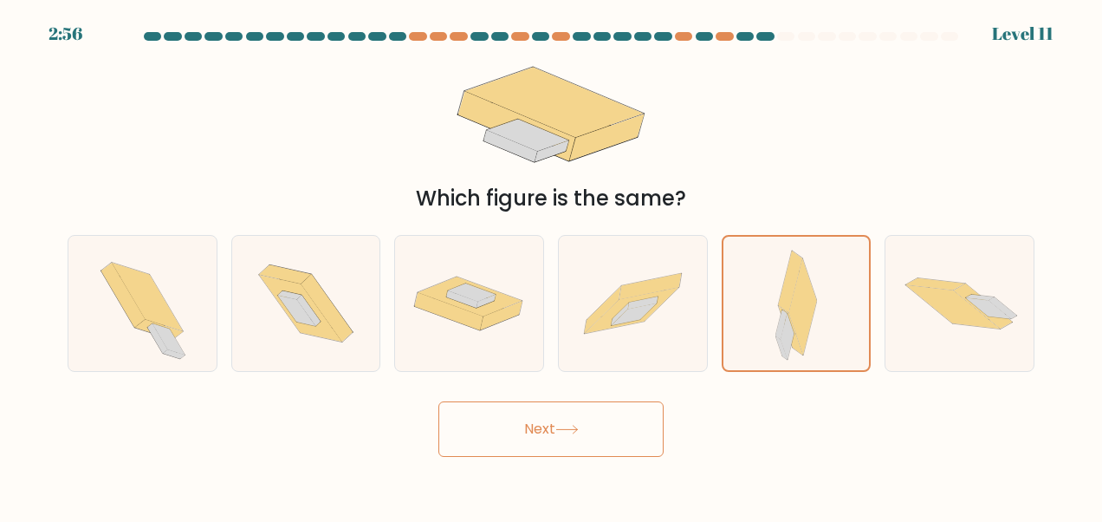
click at [563, 426] on icon at bounding box center [566, 430] width 23 height 10
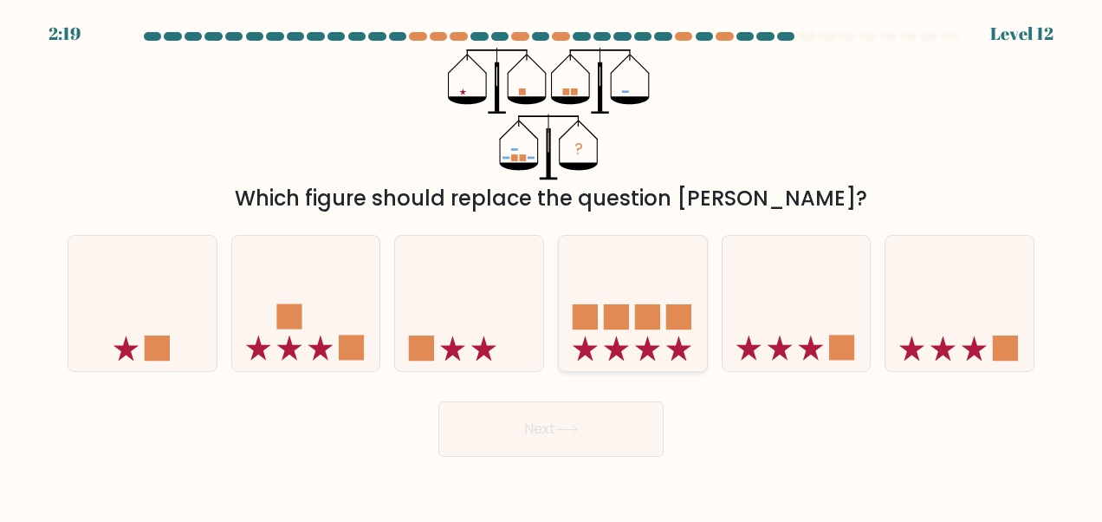
click at [627, 285] on icon at bounding box center [633, 303] width 148 height 122
click at [552, 265] on input "d." at bounding box center [551, 263] width 1 height 4
radio input "true"
click at [574, 435] on button "Next" at bounding box center [550, 428] width 225 height 55
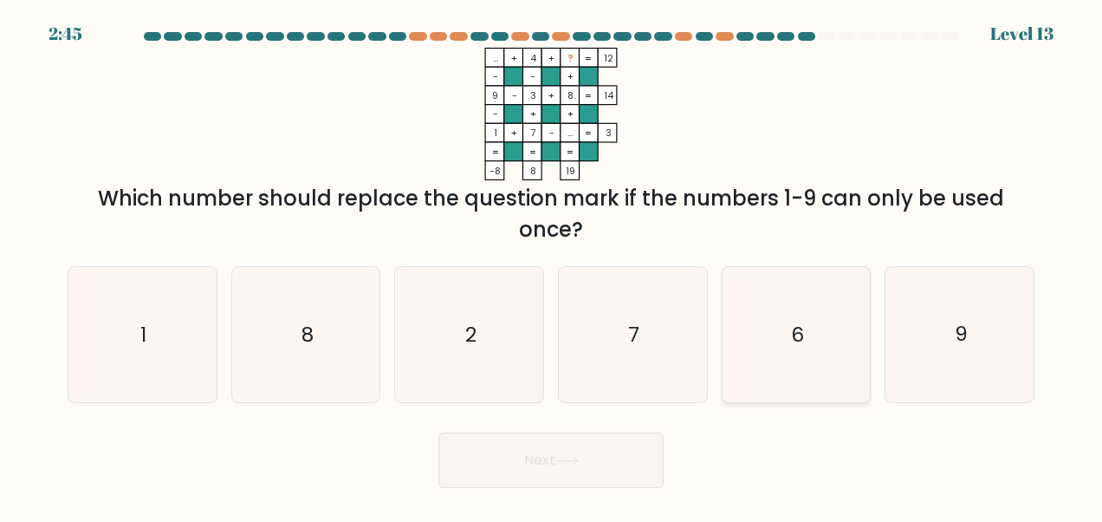
click at [776, 380] on icon "6" at bounding box center [796, 334] width 135 height 135
click at [552, 265] on input "e. 6" at bounding box center [551, 263] width 1 height 4
radio input "true"
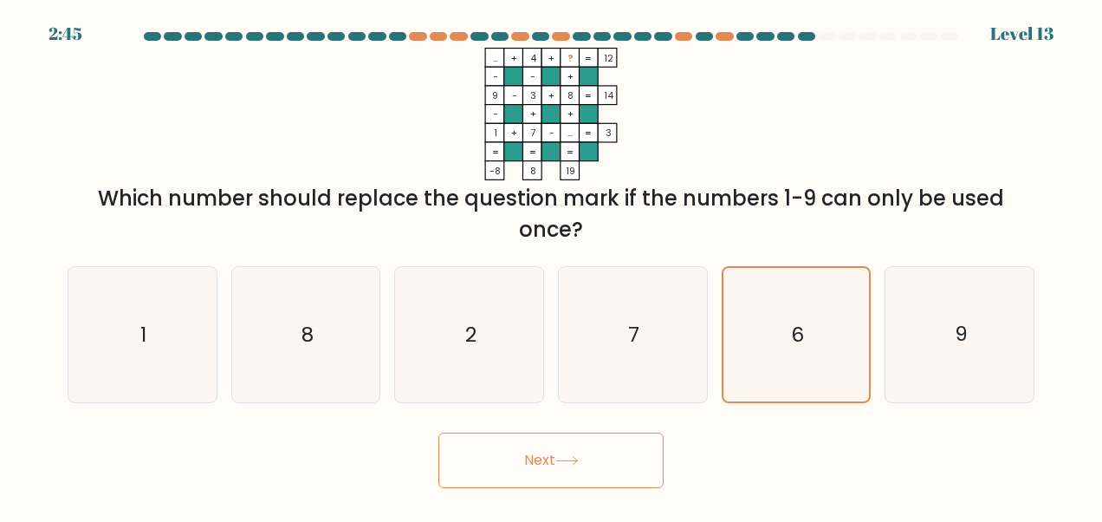
click at [568, 468] on button "Next" at bounding box center [550, 459] width 225 height 55
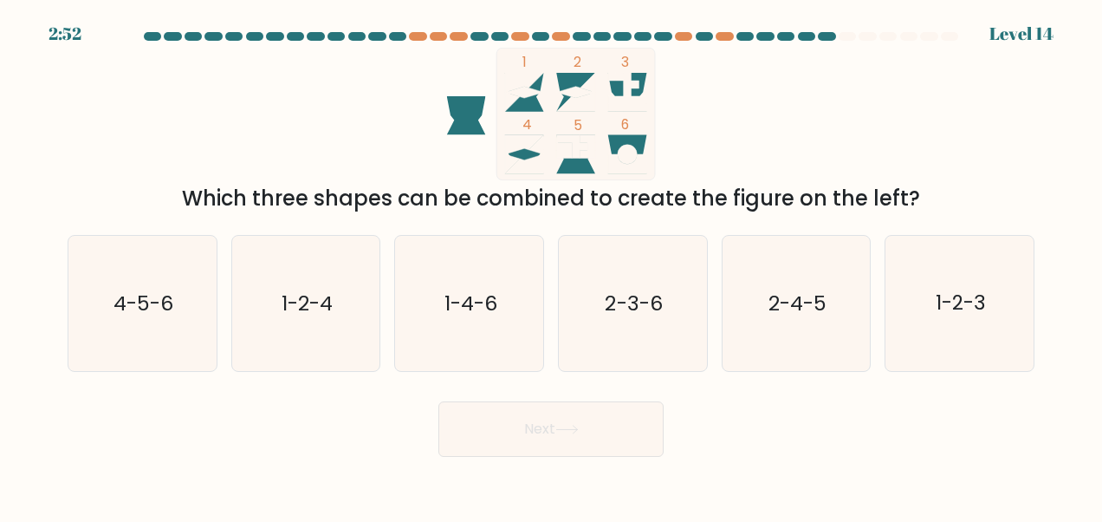
click at [390, 342] on div "c. 1-4-6" at bounding box center [469, 303] width 164 height 137
click at [302, 329] on icon "1-2-4" at bounding box center [305, 303] width 135 height 135
click at [551, 265] on input "b. 1-2-4" at bounding box center [551, 263] width 1 height 4
radio input "true"
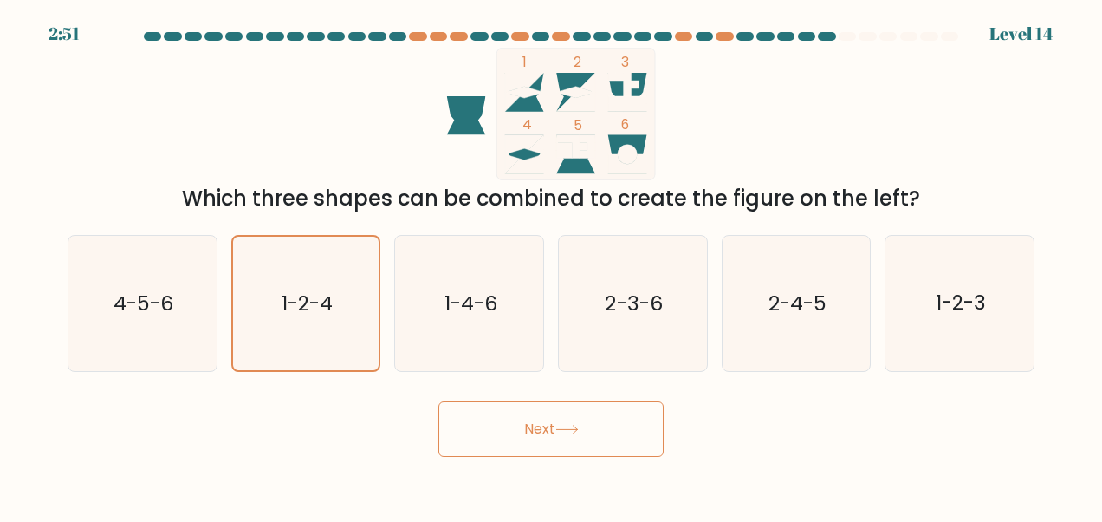
click at [524, 428] on button "Next" at bounding box center [550, 428] width 225 height 55
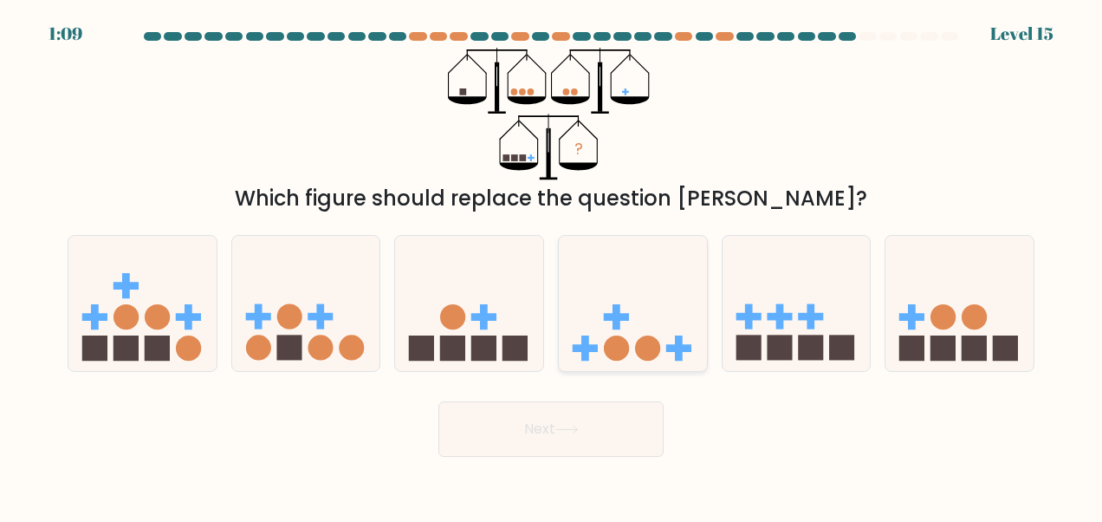
click at [634, 343] on icon at bounding box center [633, 303] width 148 height 122
click at [552, 265] on input "d." at bounding box center [551, 263] width 1 height 4
radio input "true"
click at [587, 409] on button "Next" at bounding box center [550, 428] width 225 height 55
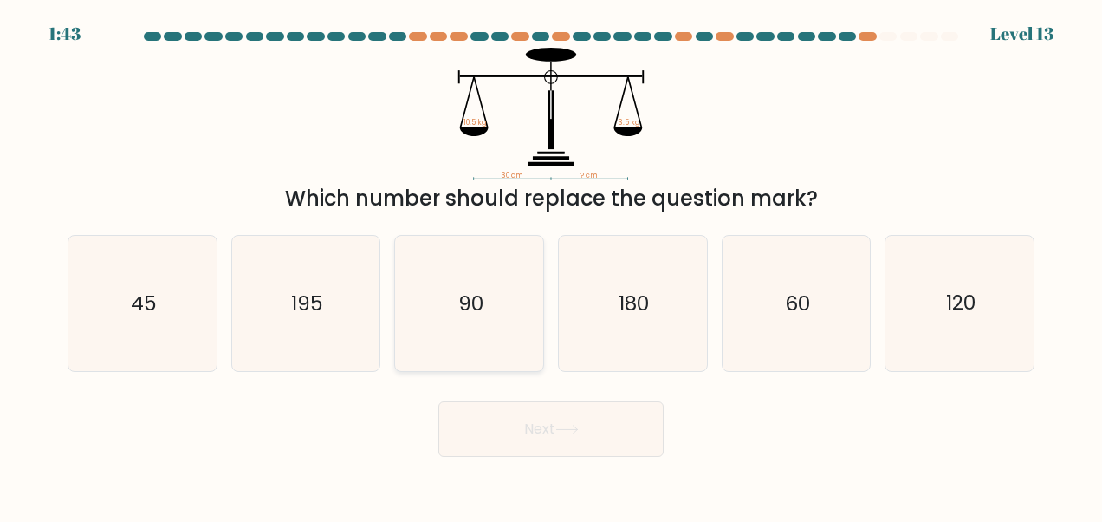
click at [459, 330] on icon "90" at bounding box center [469, 303] width 135 height 135
click at [551, 265] on input "c. 90" at bounding box center [551, 263] width 1 height 4
radio input "true"
click at [835, 324] on icon "60" at bounding box center [796, 303] width 135 height 135
click at [552, 265] on input "e. 60" at bounding box center [551, 263] width 1 height 4
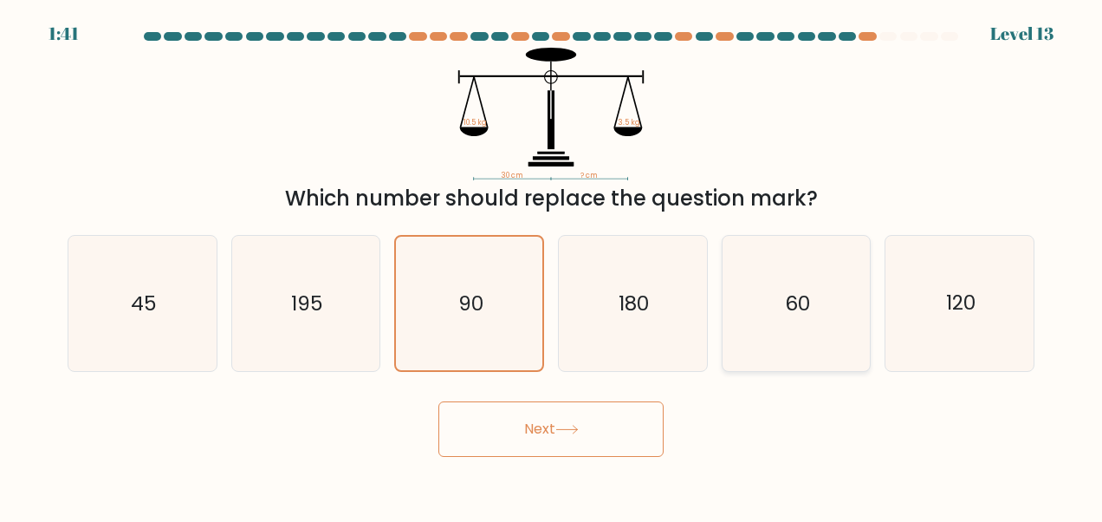
radio input "true"
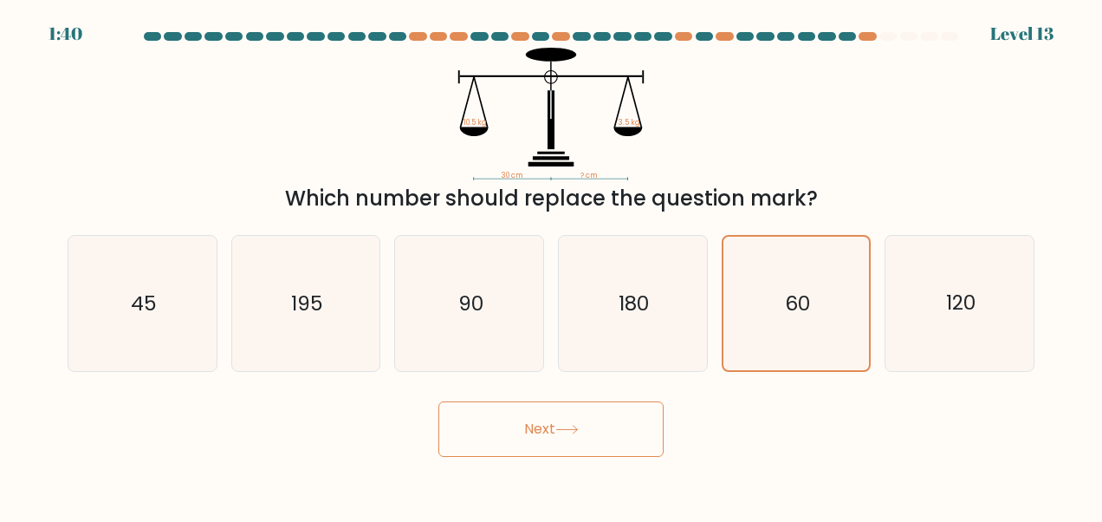
click at [593, 424] on button "Next" at bounding box center [550, 428] width 225 height 55
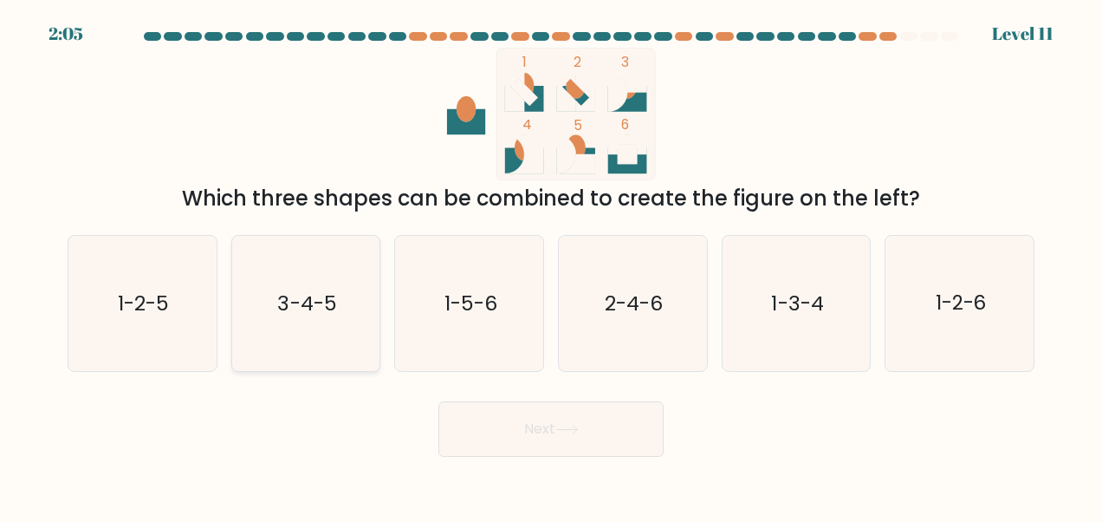
click at [282, 315] on text "3-4-5" at bounding box center [307, 303] width 59 height 28
click at [551, 265] on input "b. 3-4-5" at bounding box center [551, 263] width 1 height 4
radio input "true"
click at [516, 423] on button "Next" at bounding box center [550, 428] width 225 height 55
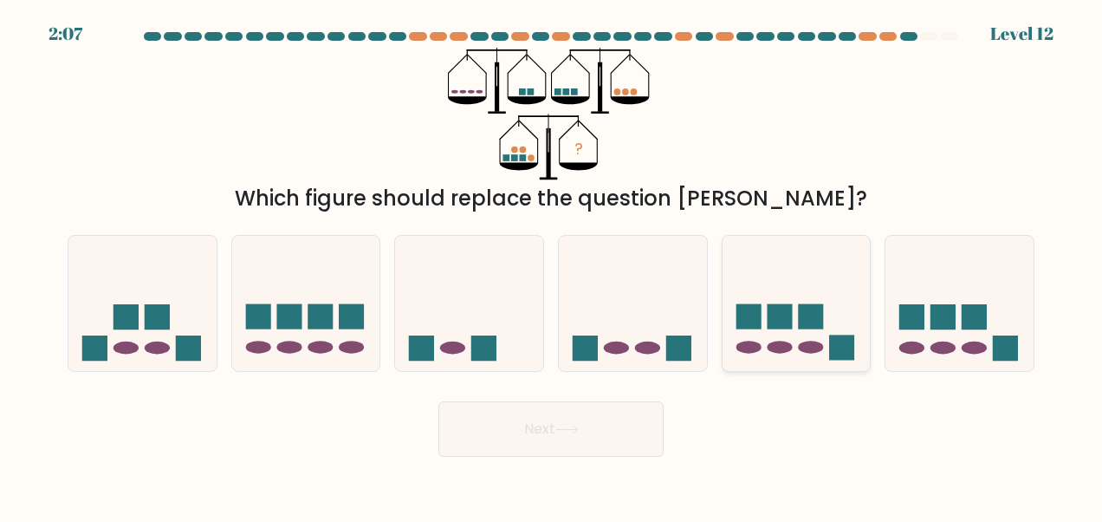
click at [745, 319] on rect at bounding box center [748, 316] width 25 height 25
click at [552, 265] on input "e." at bounding box center [551, 263] width 1 height 4
radio input "true"
click at [559, 438] on button "Next" at bounding box center [550, 428] width 225 height 55
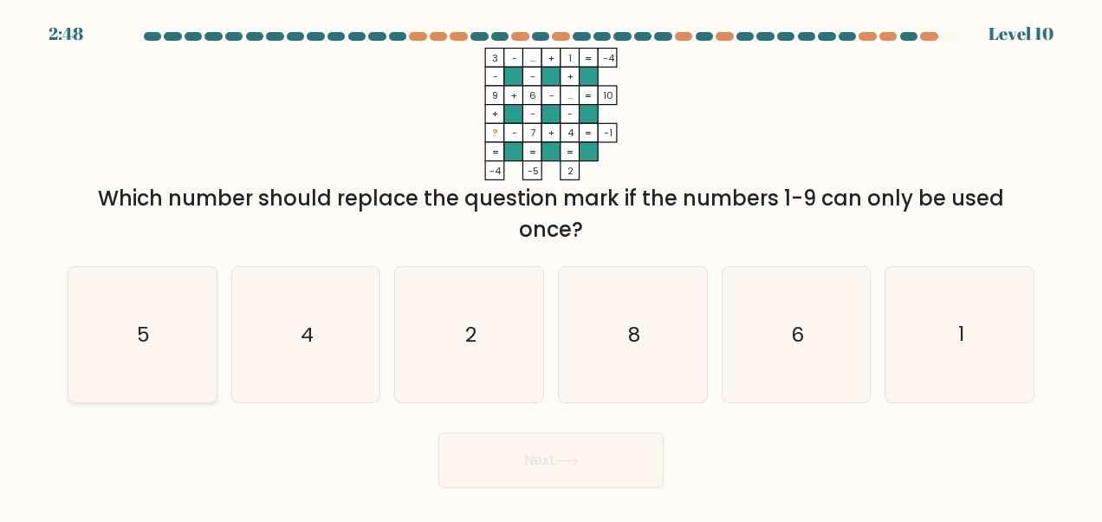
click at [157, 342] on icon "5" at bounding box center [142, 334] width 135 height 135
click at [551, 265] on input "a. 5" at bounding box center [551, 263] width 1 height 4
radio input "true"
click at [546, 470] on button "Next" at bounding box center [550, 459] width 225 height 55
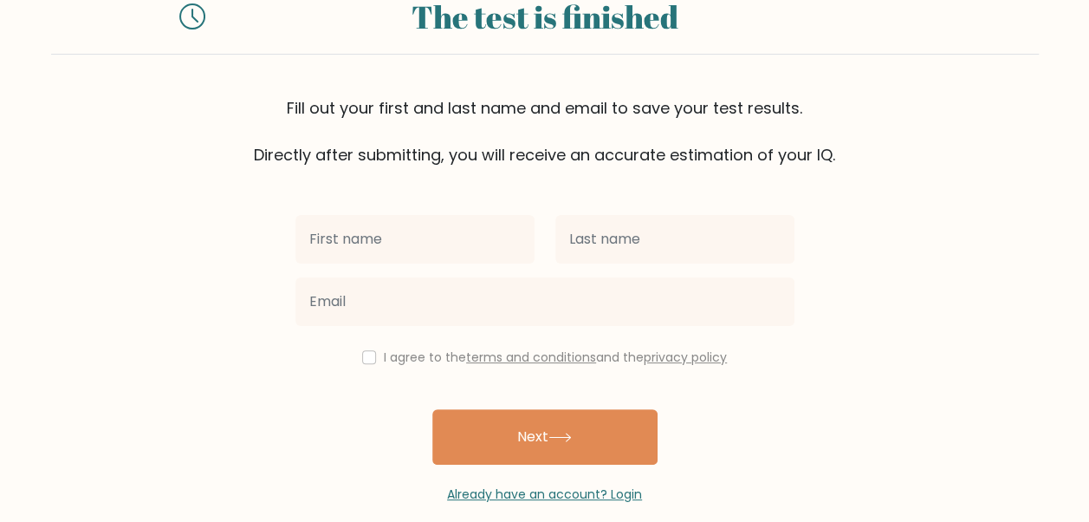
scroll to position [85, 0]
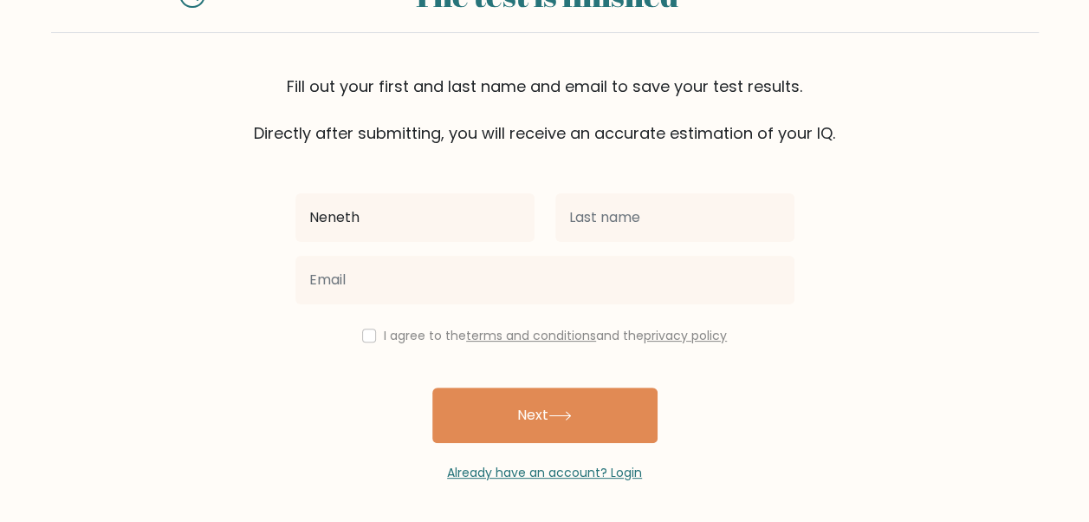
type input "Neneth"
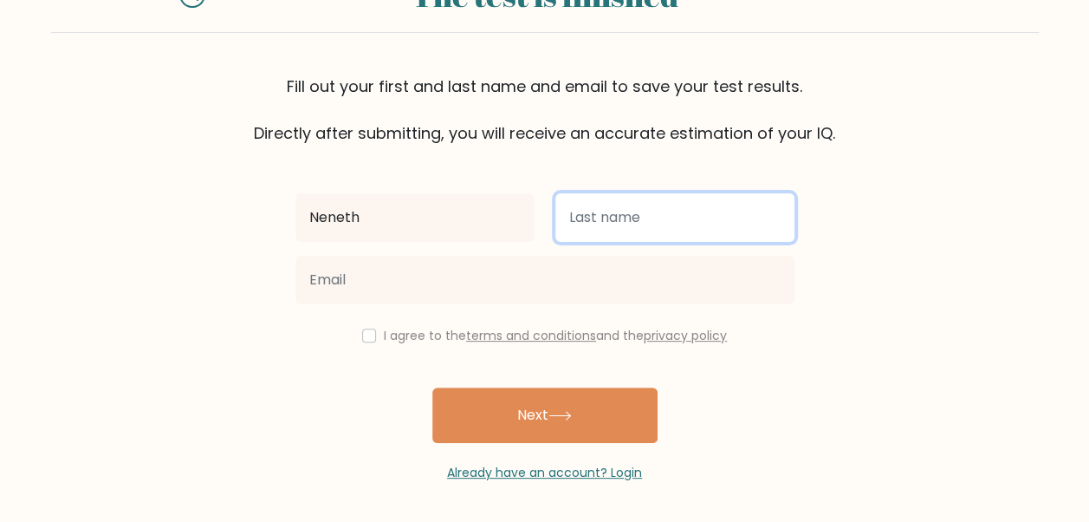
click at [622, 217] on input "text" at bounding box center [674, 217] width 239 height 49
type input "Alcano"
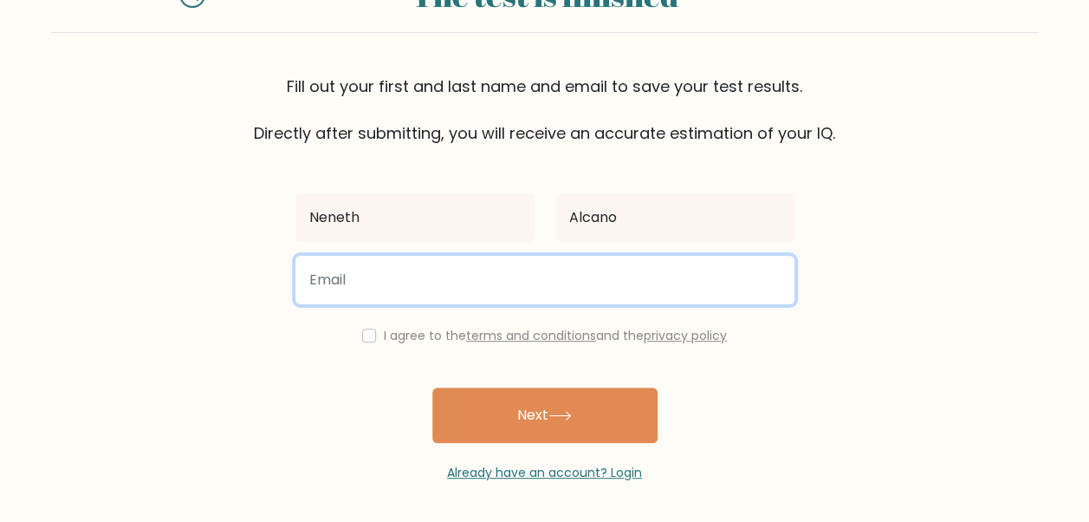
click at [519, 280] on input "email" at bounding box center [544, 280] width 499 height 49
type input "alcanoneneth@gmail.com"
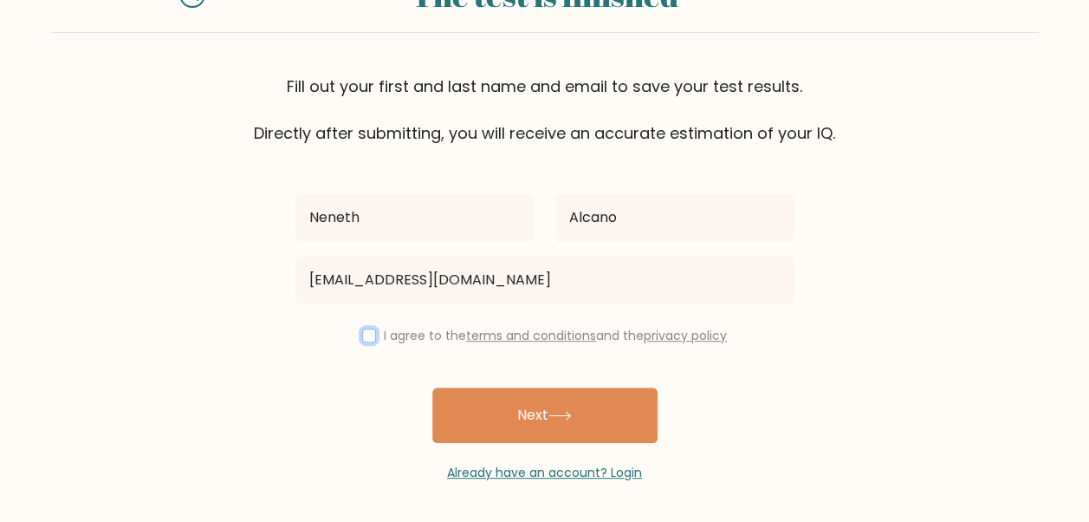
click at [368, 340] on input "checkbox" at bounding box center [369, 335] width 14 height 14
checkbox input "true"
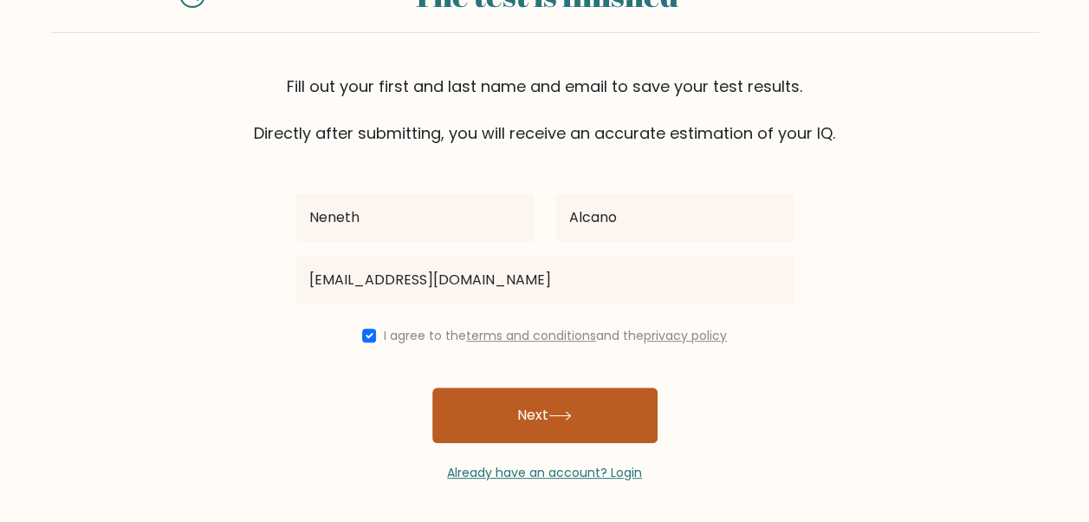
click at [587, 413] on button "Next" at bounding box center [544, 414] width 225 height 55
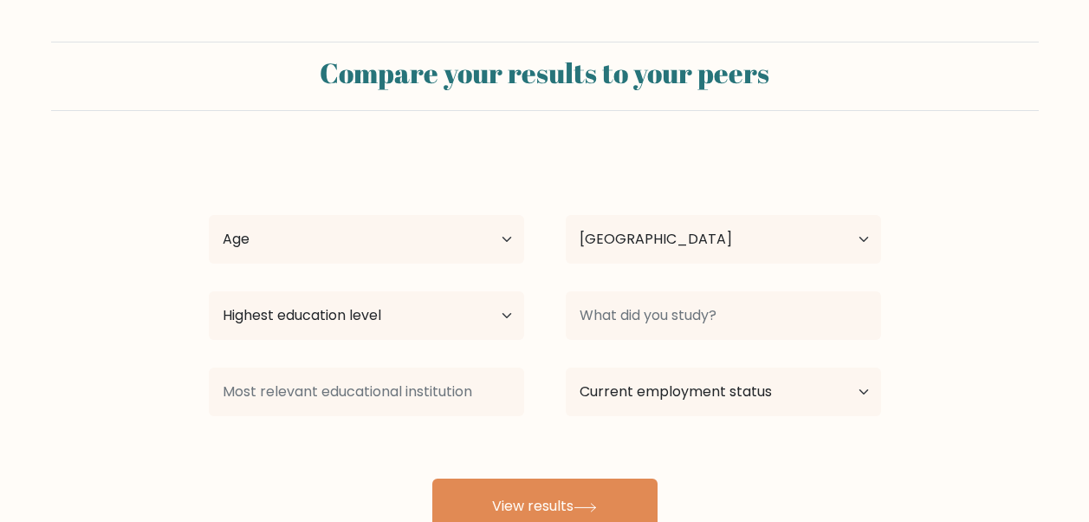
select select "PH"
click at [445, 241] on select "Age Under [DEMOGRAPHIC_DATA] [DEMOGRAPHIC_DATA] [DEMOGRAPHIC_DATA] [DEMOGRAPHIC…" at bounding box center [366, 239] width 315 height 49
select select "18_24"
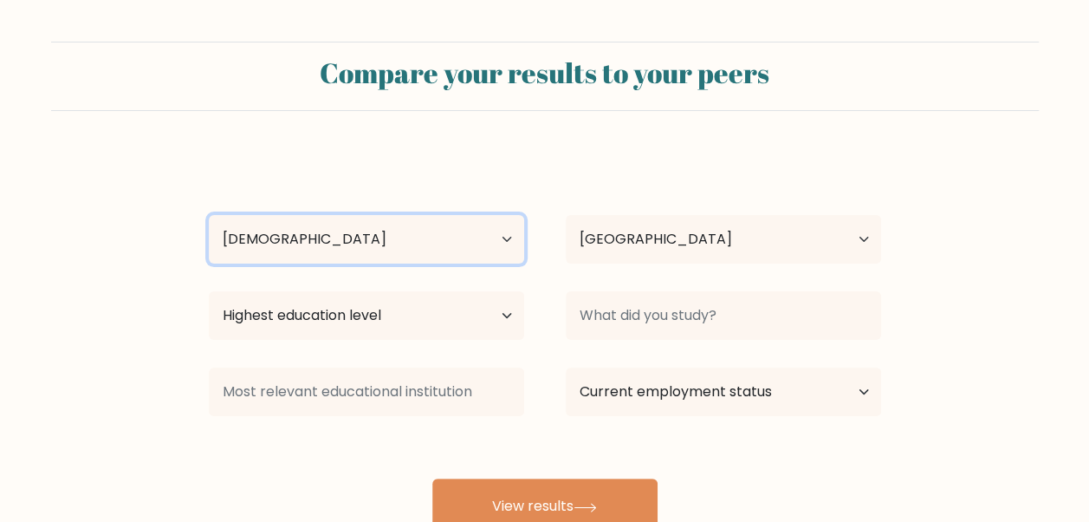
click at [209, 215] on select "Age Under [DEMOGRAPHIC_DATA] [DEMOGRAPHIC_DATA] [DEMOGRAPHIC_DATA] [DEMOGRAPHIC…" at bounding box center [366, 239] width 315 height 49
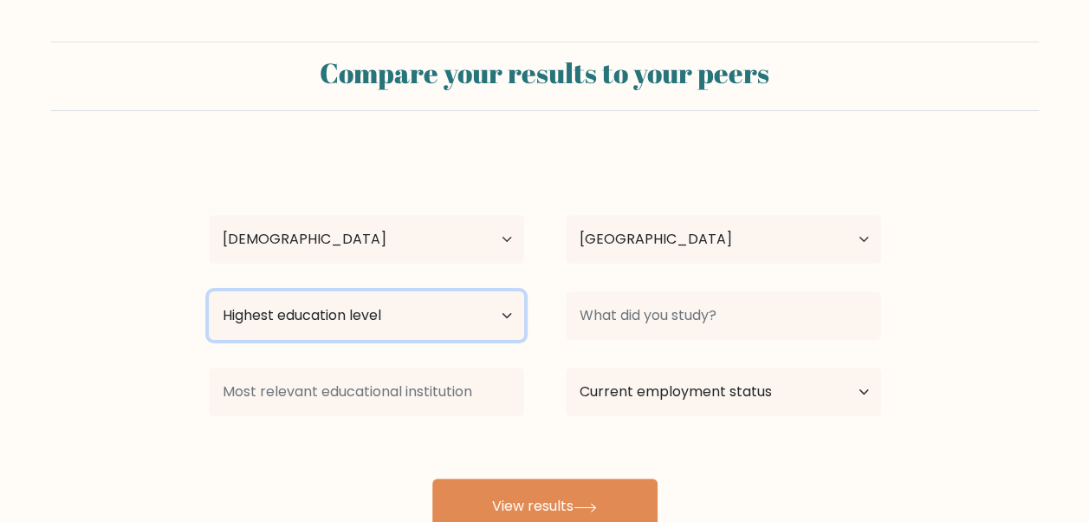
click at [437, 301] on select "Highest education level No schooling Primary Lower Secondary Upper Secondary Oc…" at bounding box center [366, 315] width 315 height 49
select select "bachelors_degree"
click at [209, 291] on select "Highest education level No schooling Primary Lower Secondary Upper Secondary Oc…" at bounding box center [366, 315] width 315 height 49
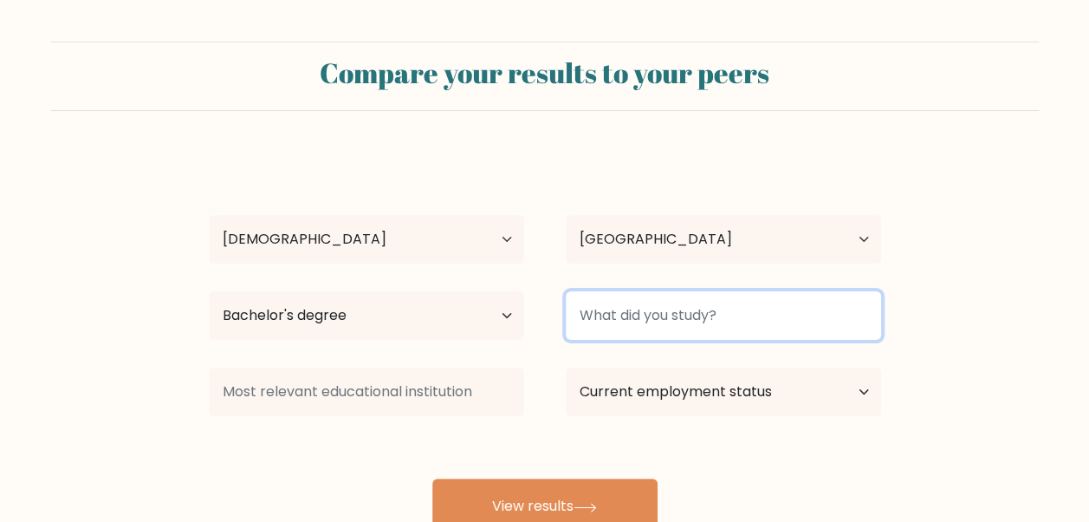
click at [634, 326] on input at bounding box center [723, 315] width 315 height 49
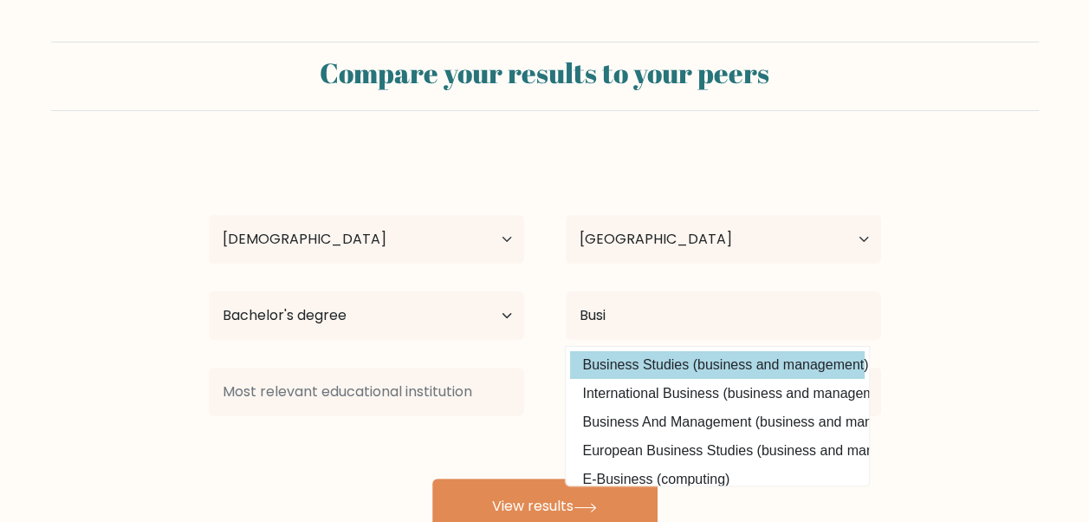
click at [662, 363] on option "Business Studies (business and management)" at bounding box center [717, 365] width 295 height 28
type input "Business Studies"
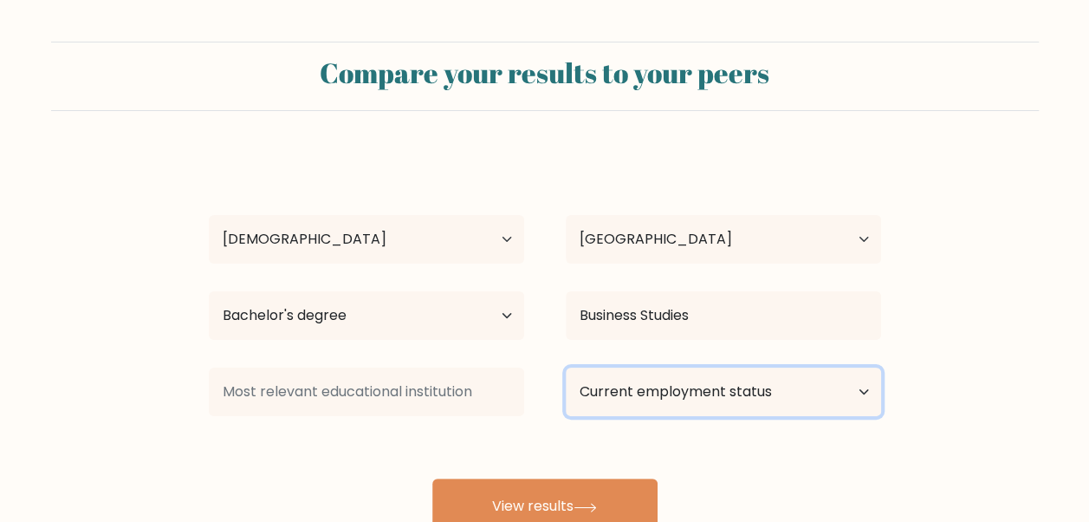
click at [644, 386] on select "Current employment status Employed Student Retired Other / prefer not to answer" at bounding box center [723, 391] width 315 height 49
select select "other"
click at [566, 367] on select "Current employment status Employed Student Retired Other / prefer not to answer" at bounding box center [723, 391] width 315 height 49
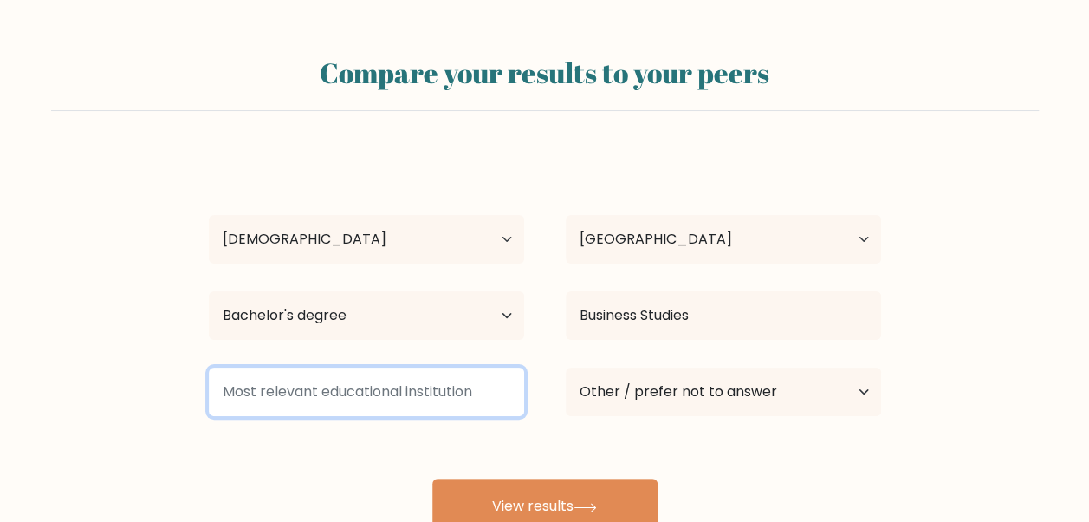
click at [359, 399] on input at bounding box center [366, 391] width 315 height 49
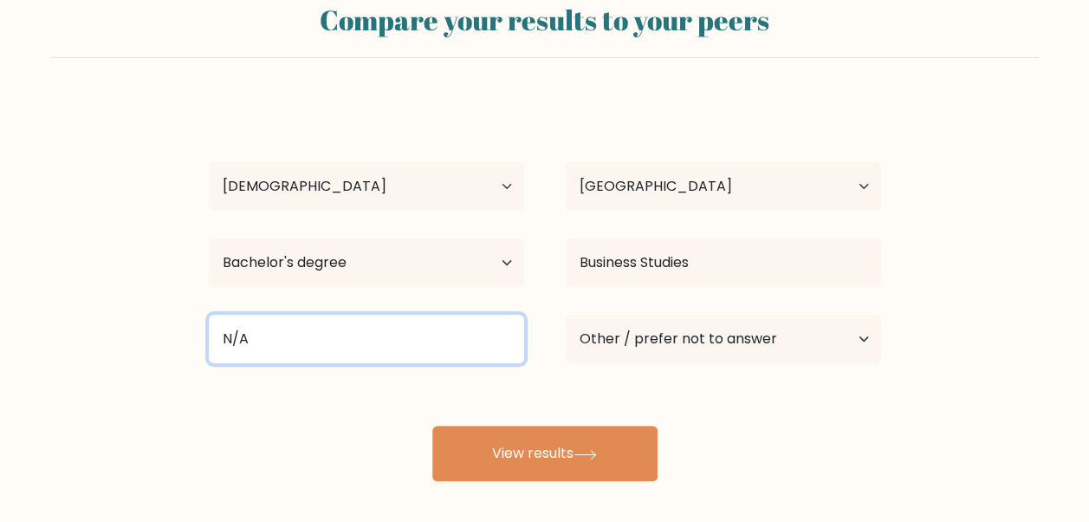
scroll to position [135, 0]
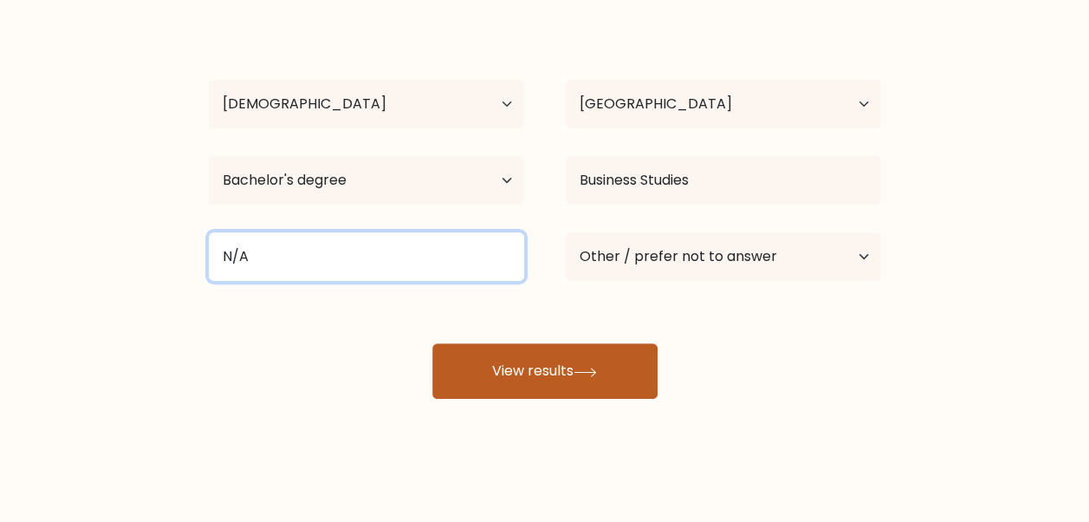
type input "N/A"
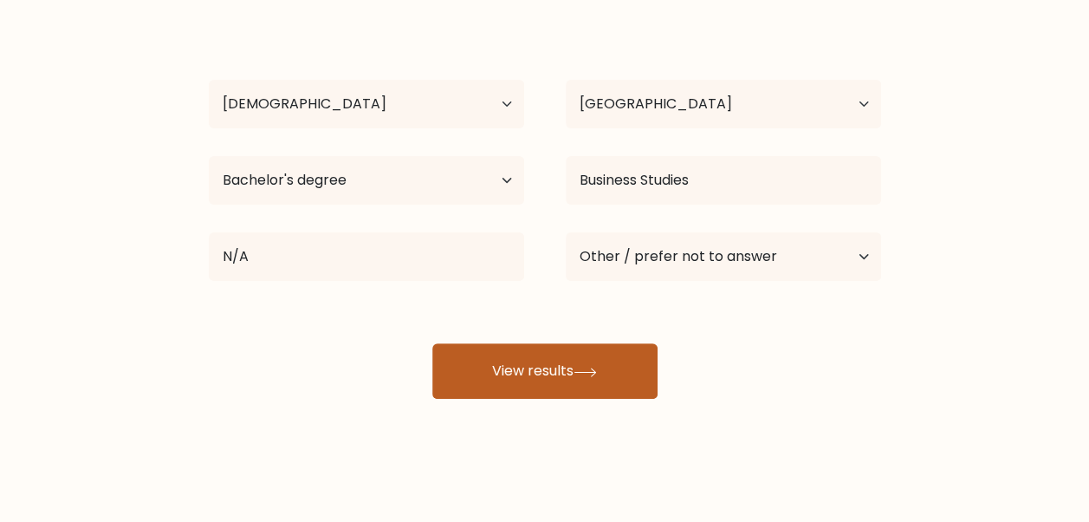
click at [541, 375] on button "View results" at bounding box center [544, 370] width 225 height 55
